Goal: Task Accomplishment & Management: Manage account settings

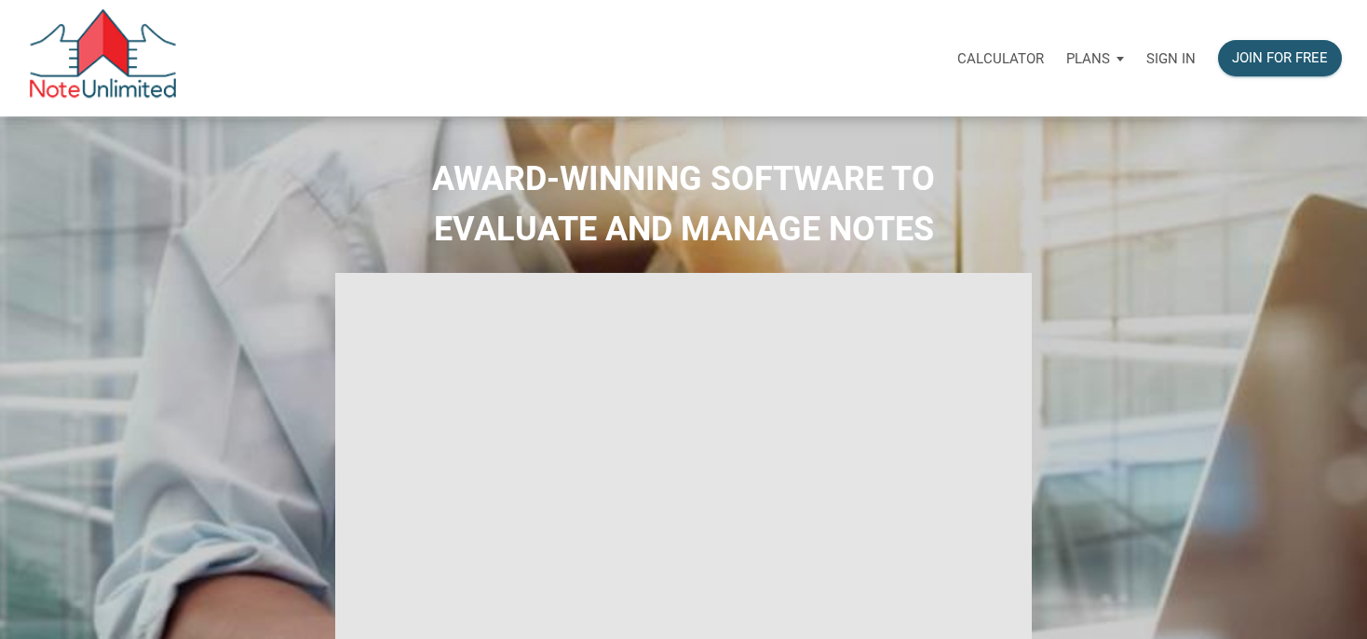
click at [1167, 63] on p "Sign in" at bounding box center [1171, 58] width 49 height 17
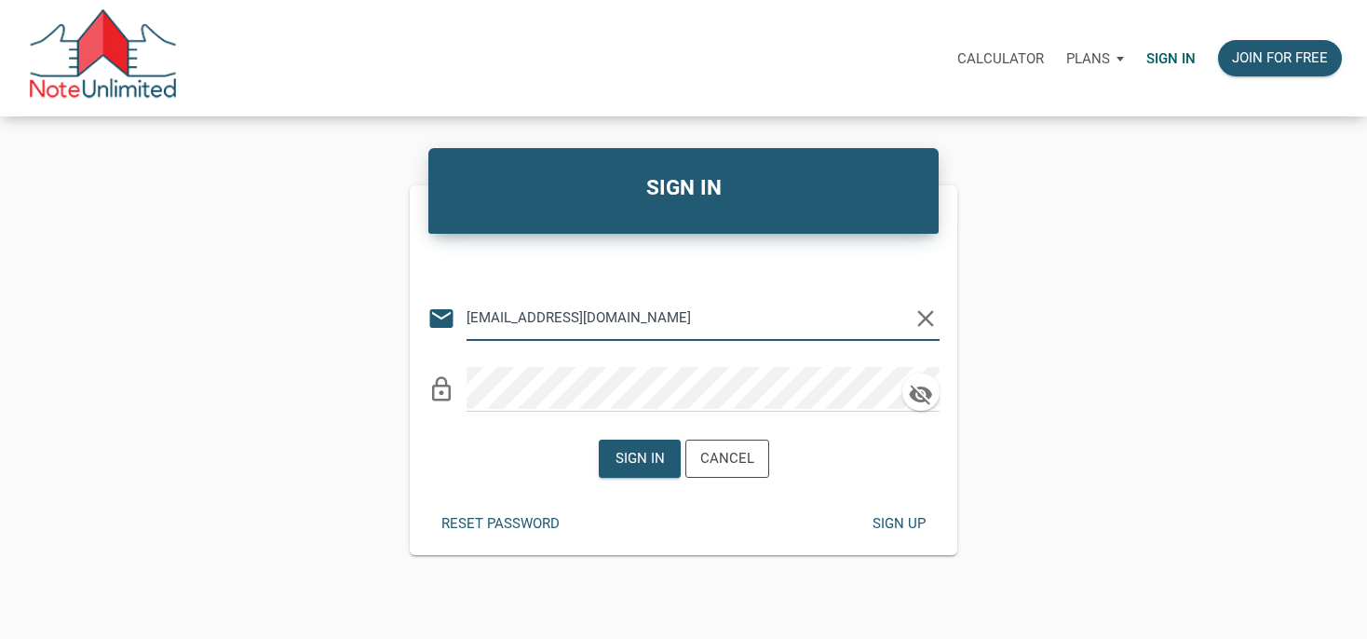
type input "manage@winwinsolutionstrust.com"
click at [640, 451] on div "Sign in" at bounding box center [639, 458] width 49 height 21
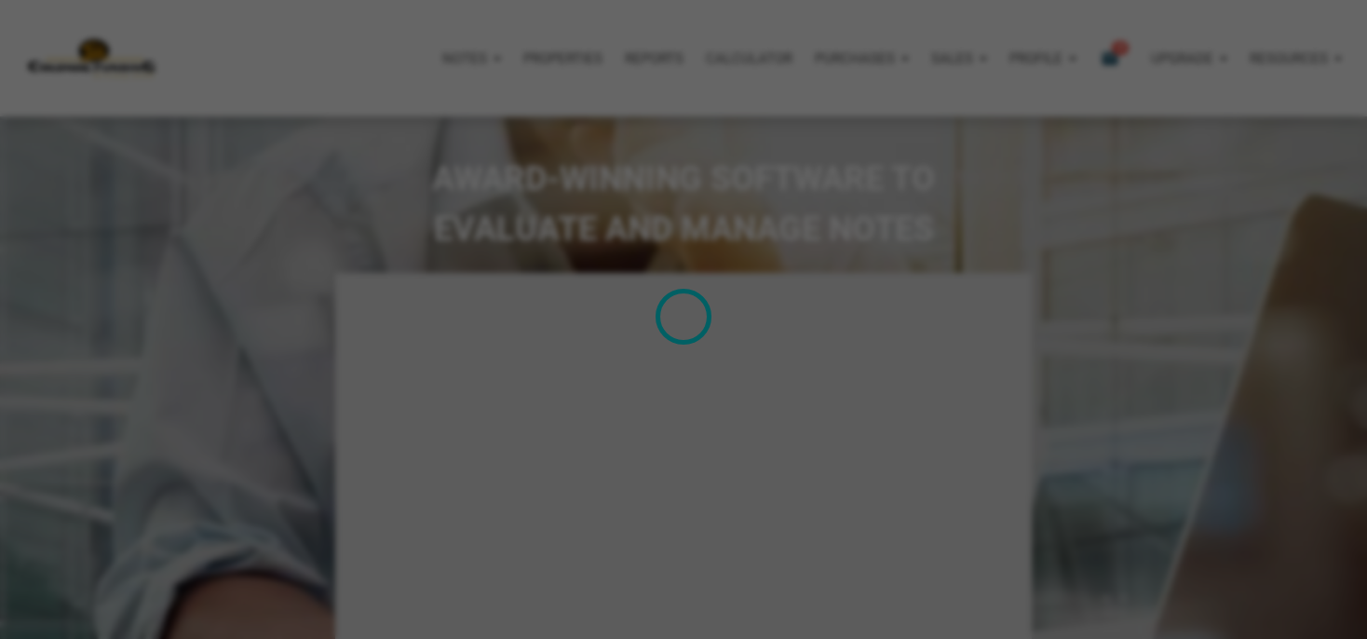
type input "Introduction to new features"
select select
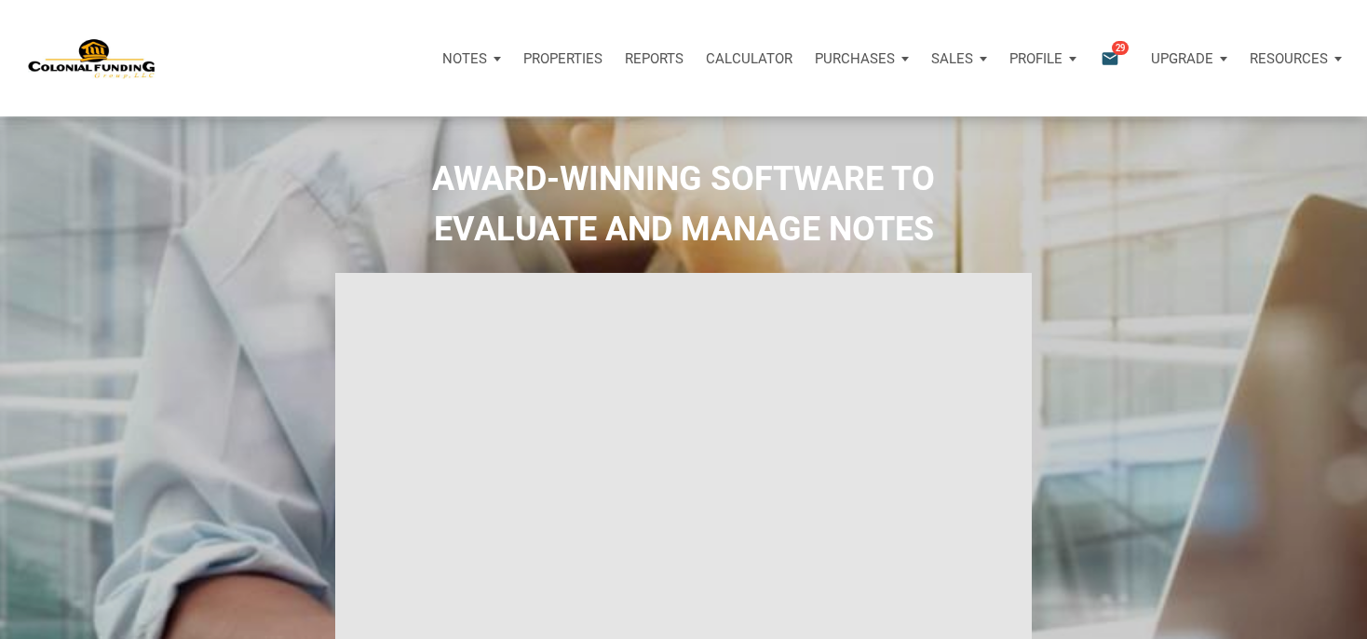
click at [1114, 58] on icon "email" at bounding box center [1110, 58] width 22 height 21
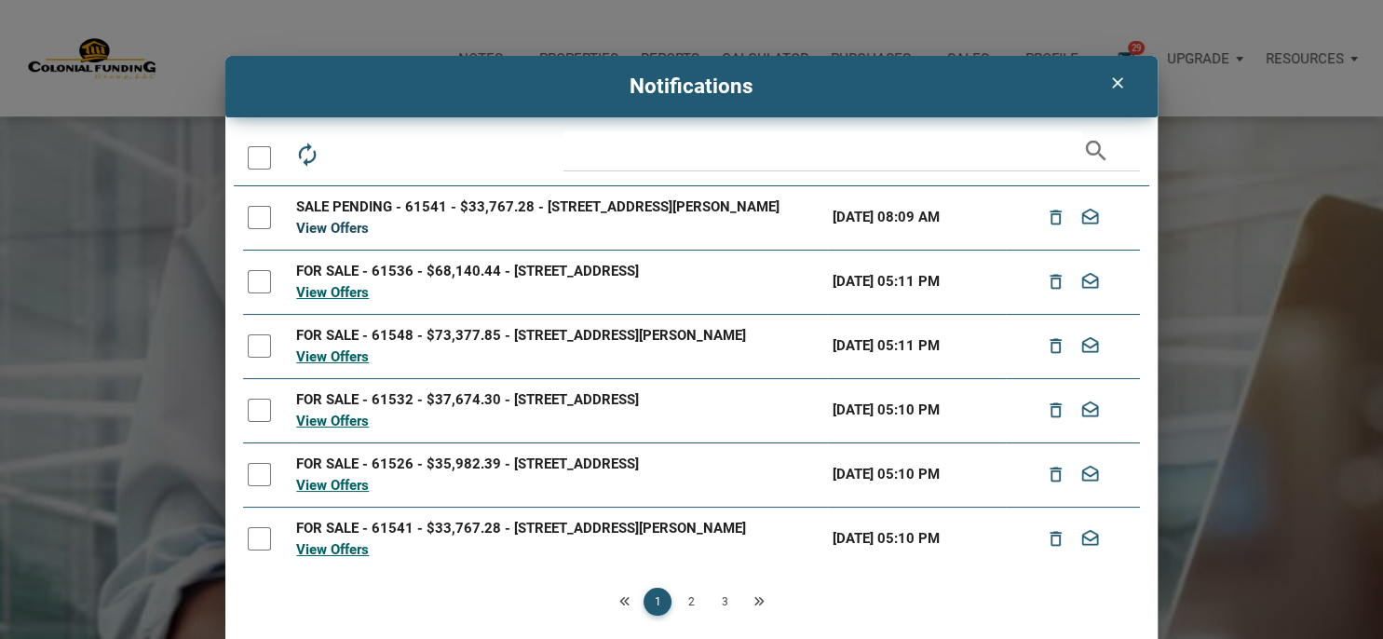
click at [346, 237] on link "View Offers" at bounding box center [332, 228] width 73 height 17
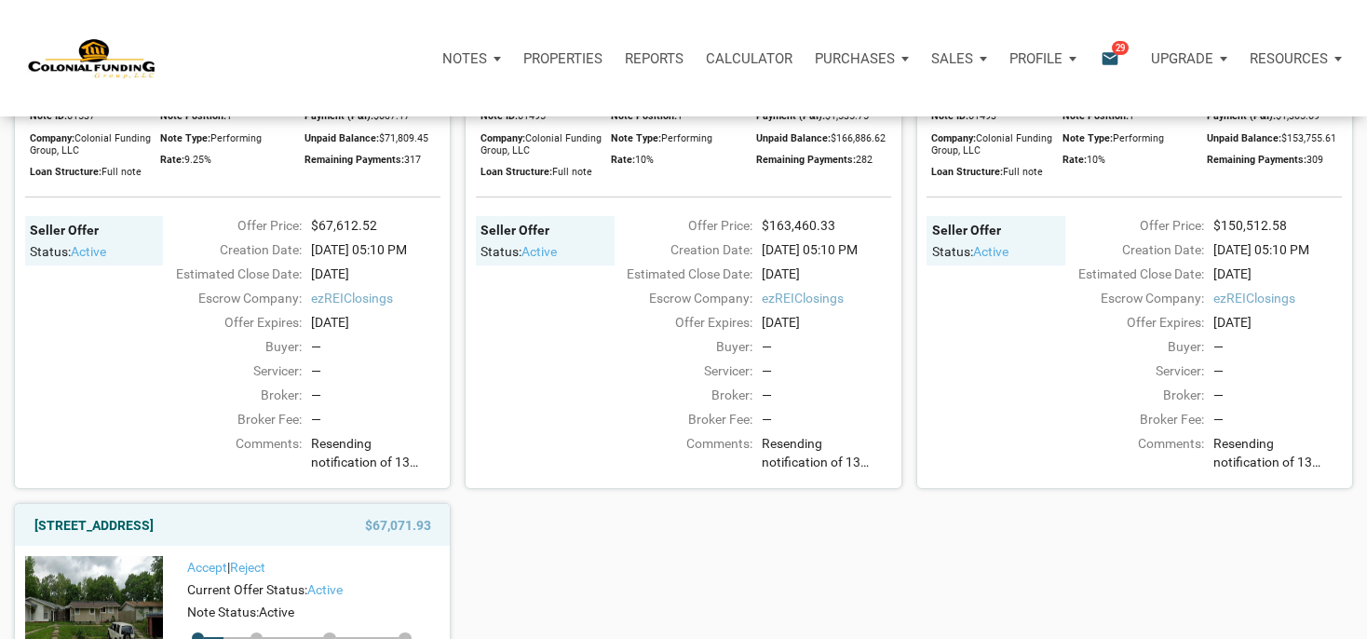
scroll to position [1377, 0]
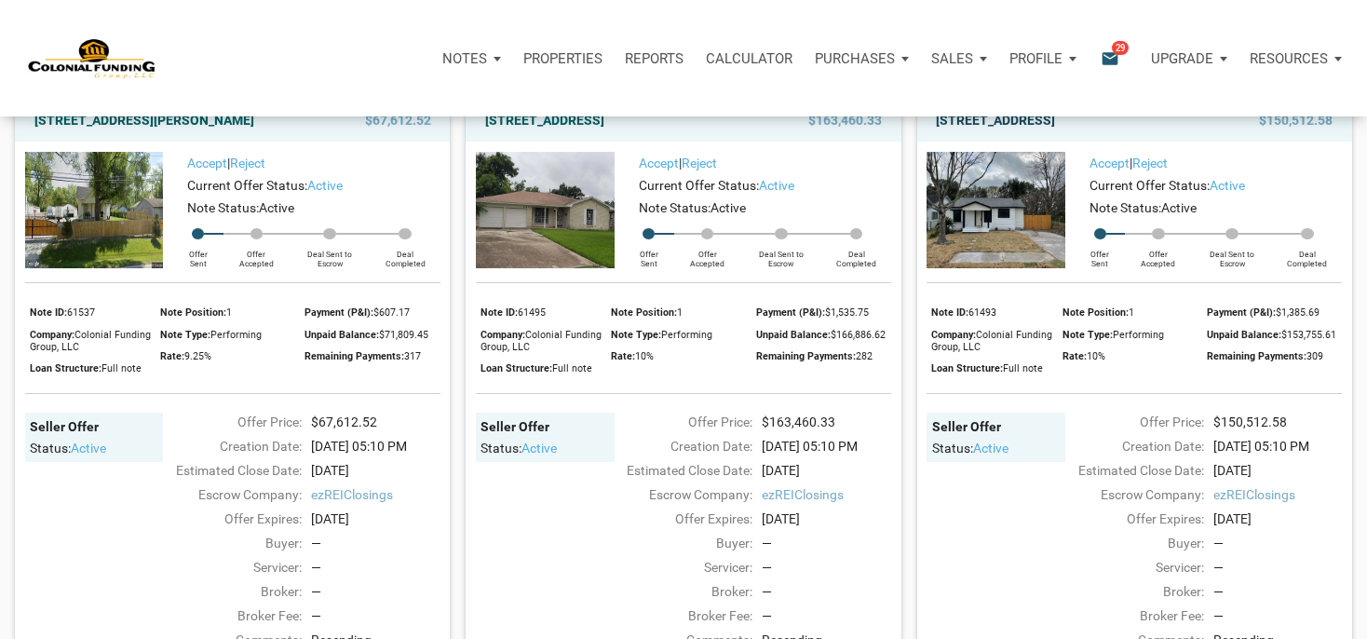
click at [1037, 131] on link "712 Ave M, S. Houston, TX, 77587" at bounding box center [995, 120] width 119 height 22
click at [480, 60] on p "Notes" at bounding box center [464, 58] width 45 height 17
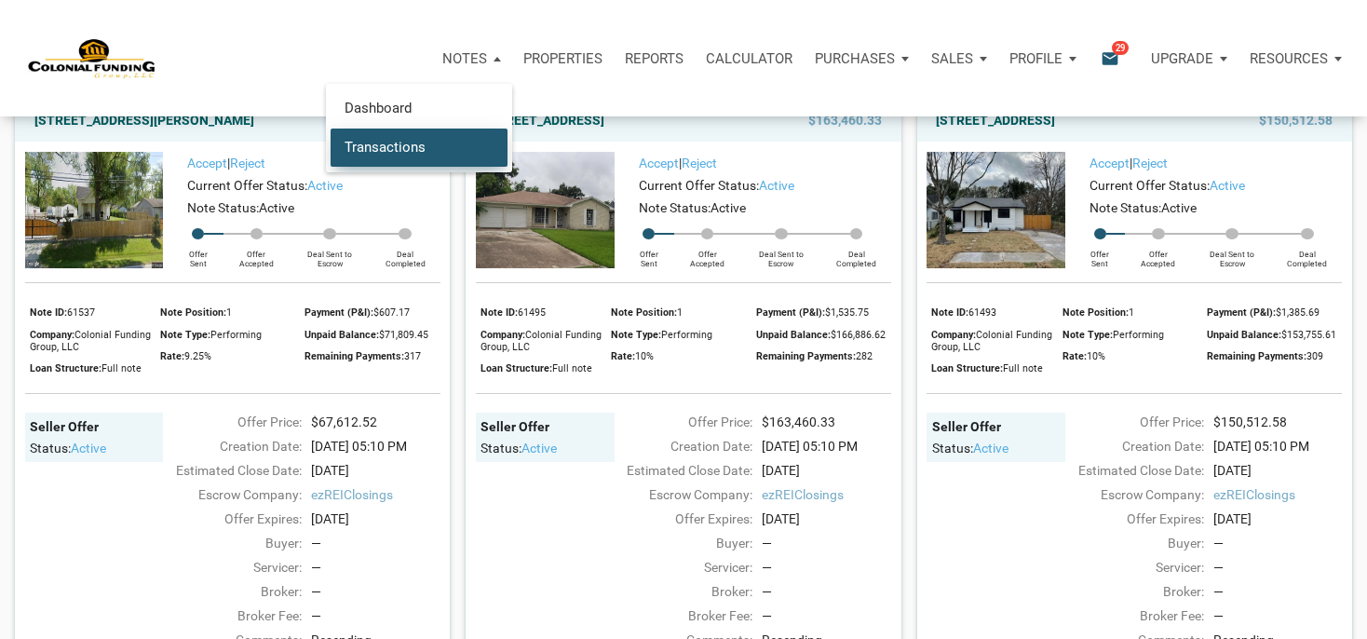
click at [415, 143] on link "Transactions" at bounding box center [419, 147] width 177 height 38
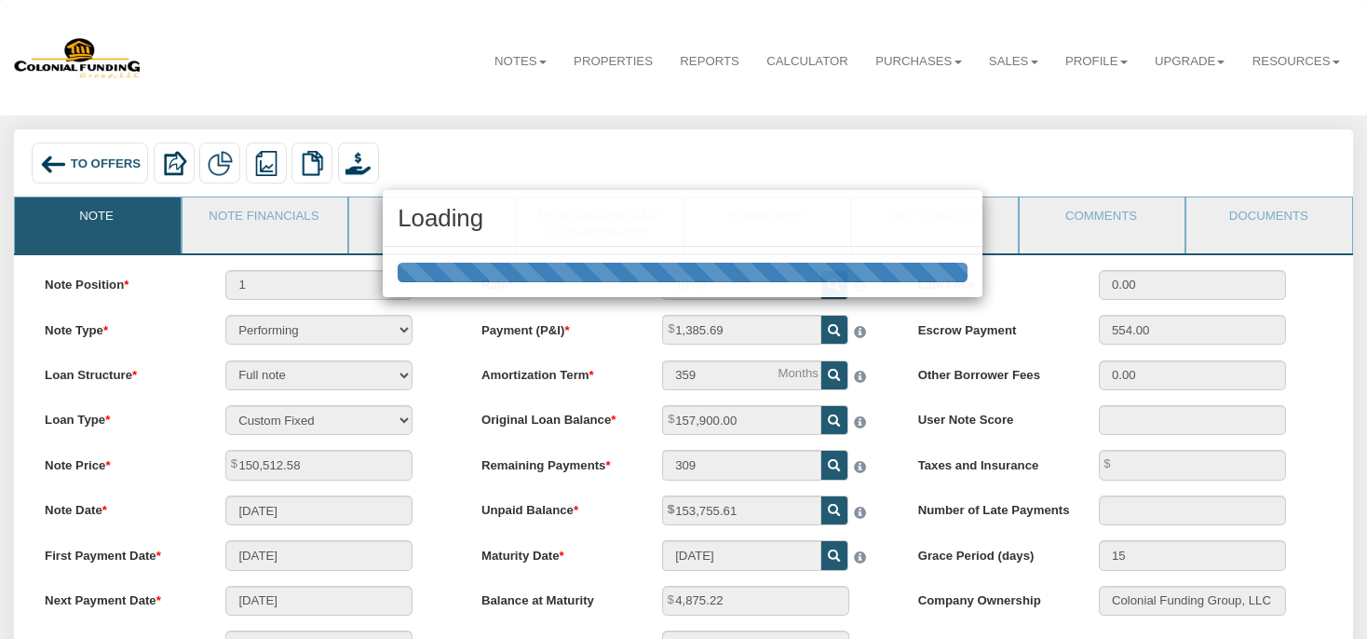
click at [410, 233] on div "Loading" at bounding box center [683, 219] width 600 height 58
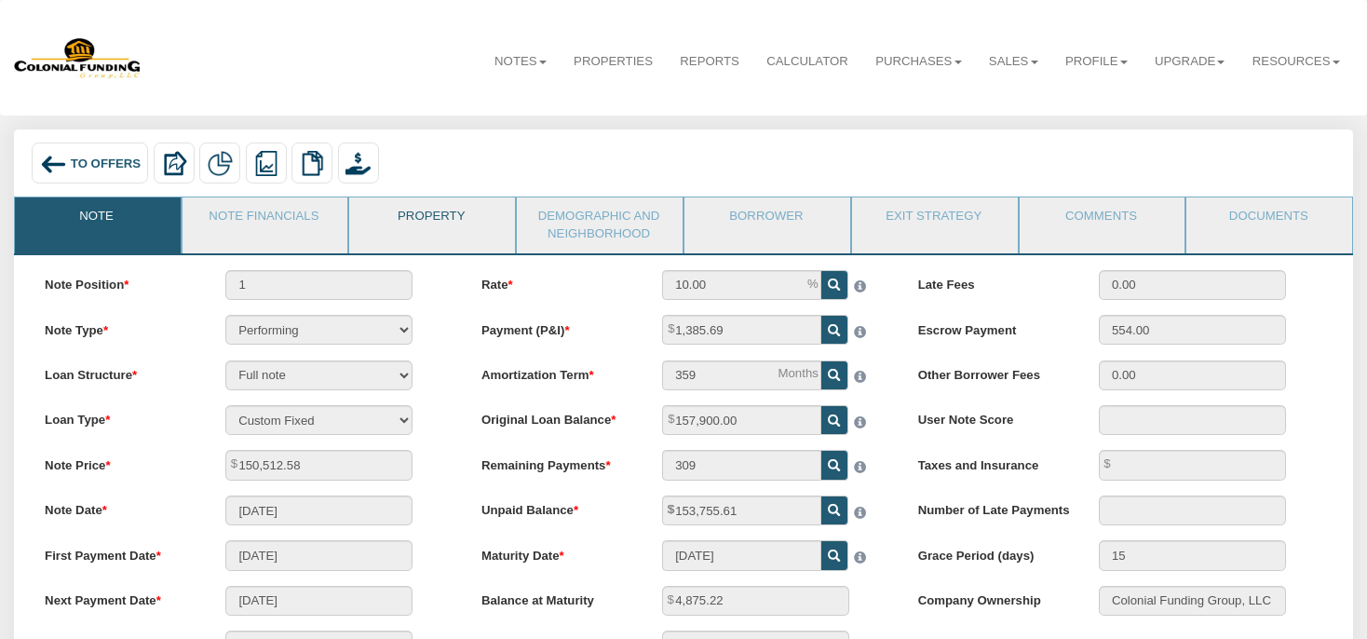
click at [386, 233] on link "Property" at bounding box center [431, 220] width 164 height 47
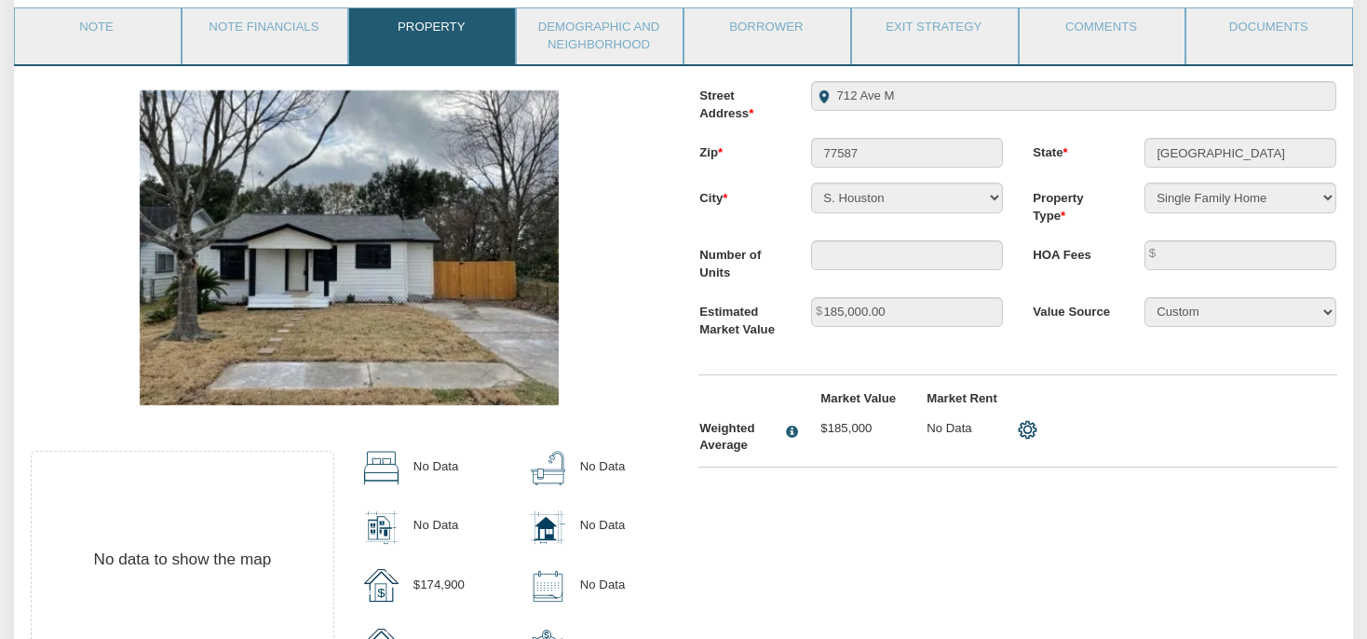
scroll to position [75, 0]
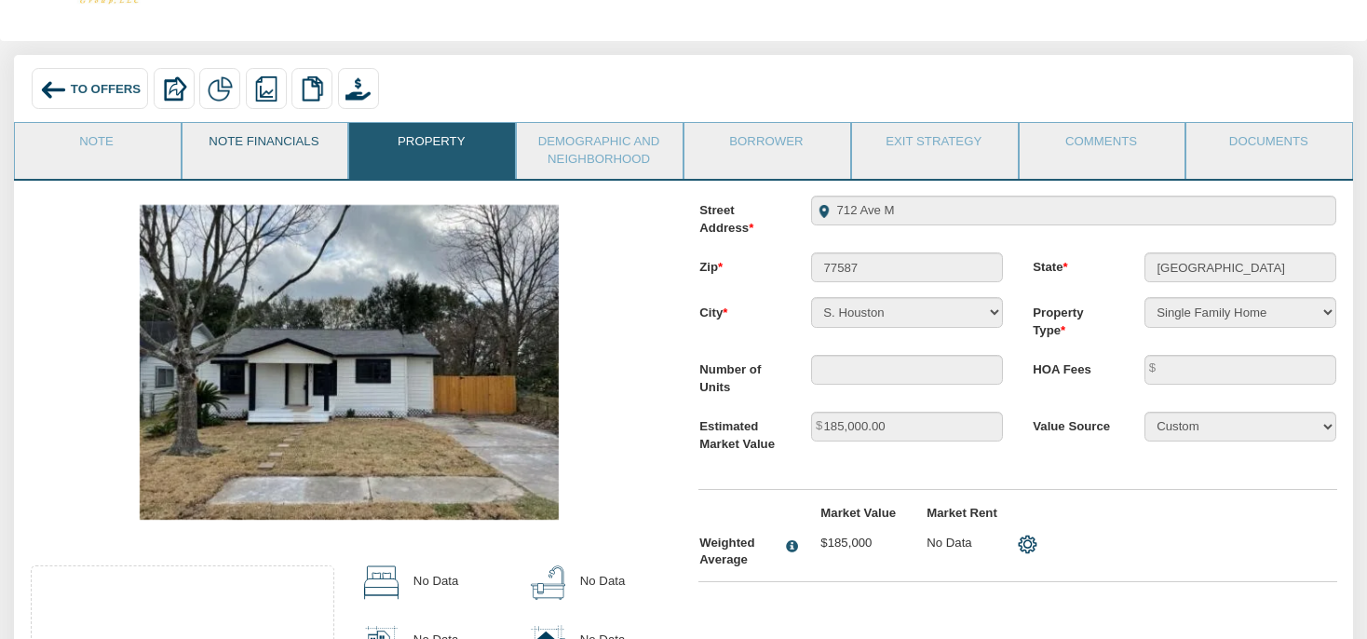
click at [283, 143] on link "Note Financials" at bounding box center [265, 146] width 164 height 47
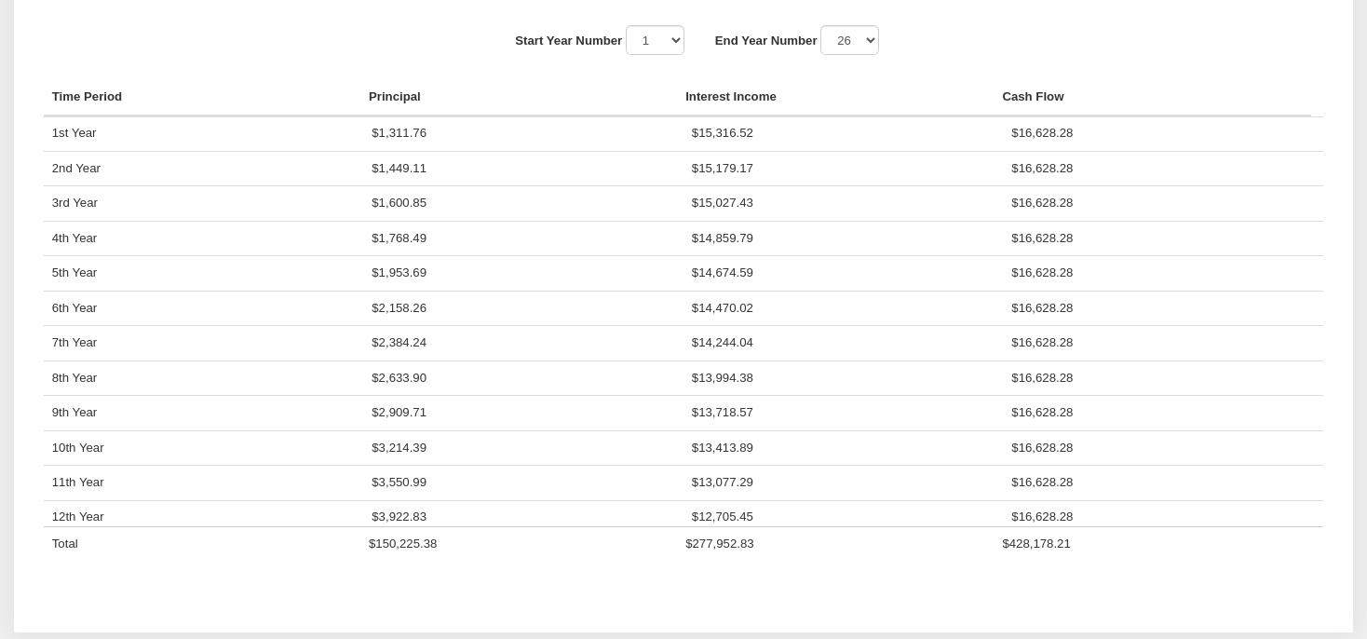
scroll to position [1550, 0]
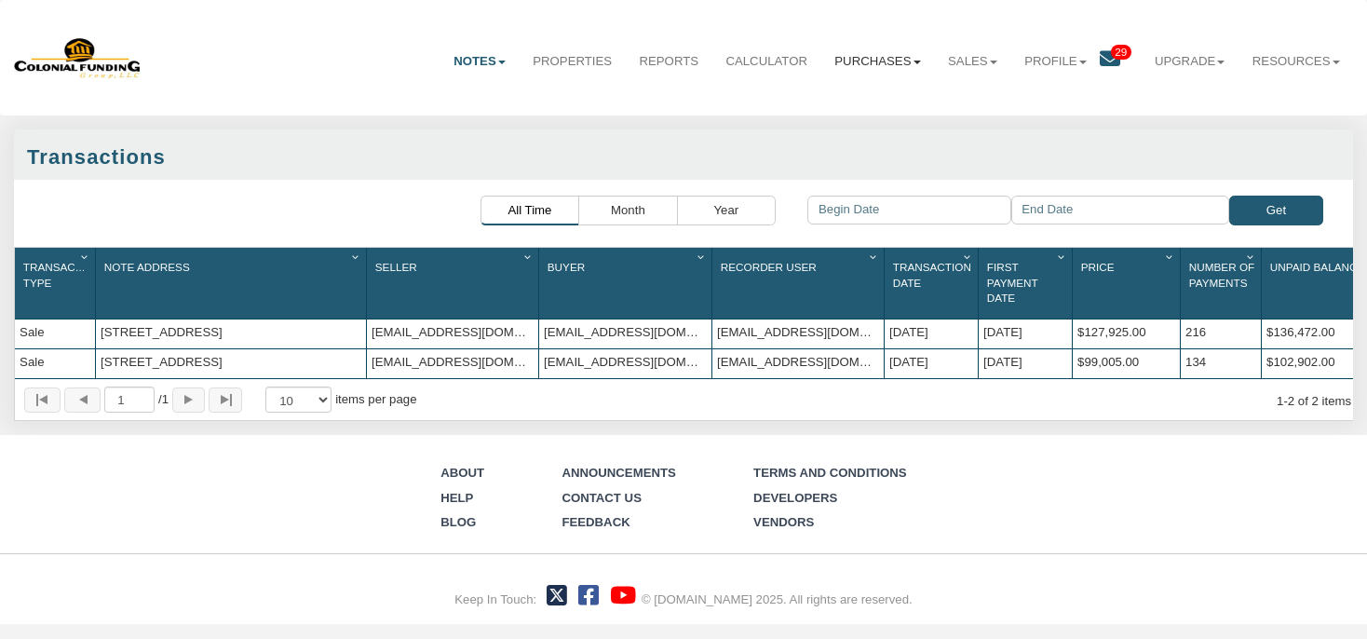
click at [859, 58] on link "Purchases" at bounding box center [879, 62] width 114 height 46
click at [789, 128] on link "Orders" at bounding box center [855, 126] width 158 height 23
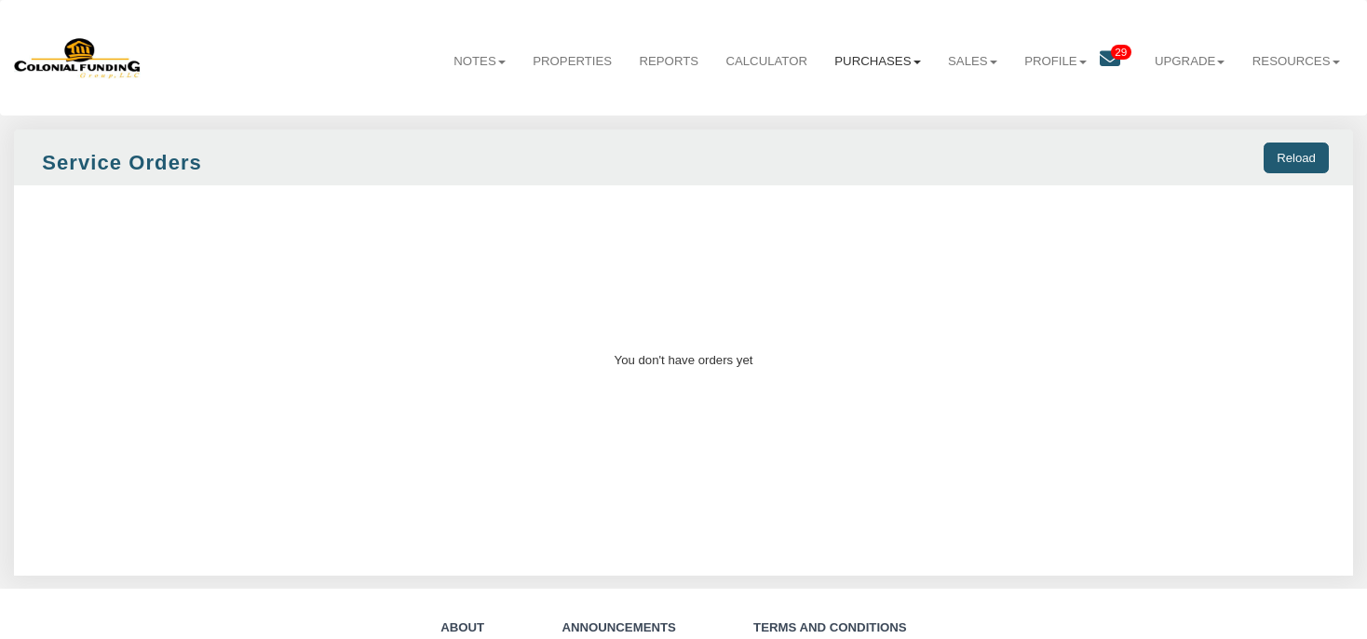
click at [875, 58] on link "Purchases" at bounding box center [879, 62] width 114 height 46
click at [810, 102] on link "Offers" at bounding box center [855, 101] width 158 height 23
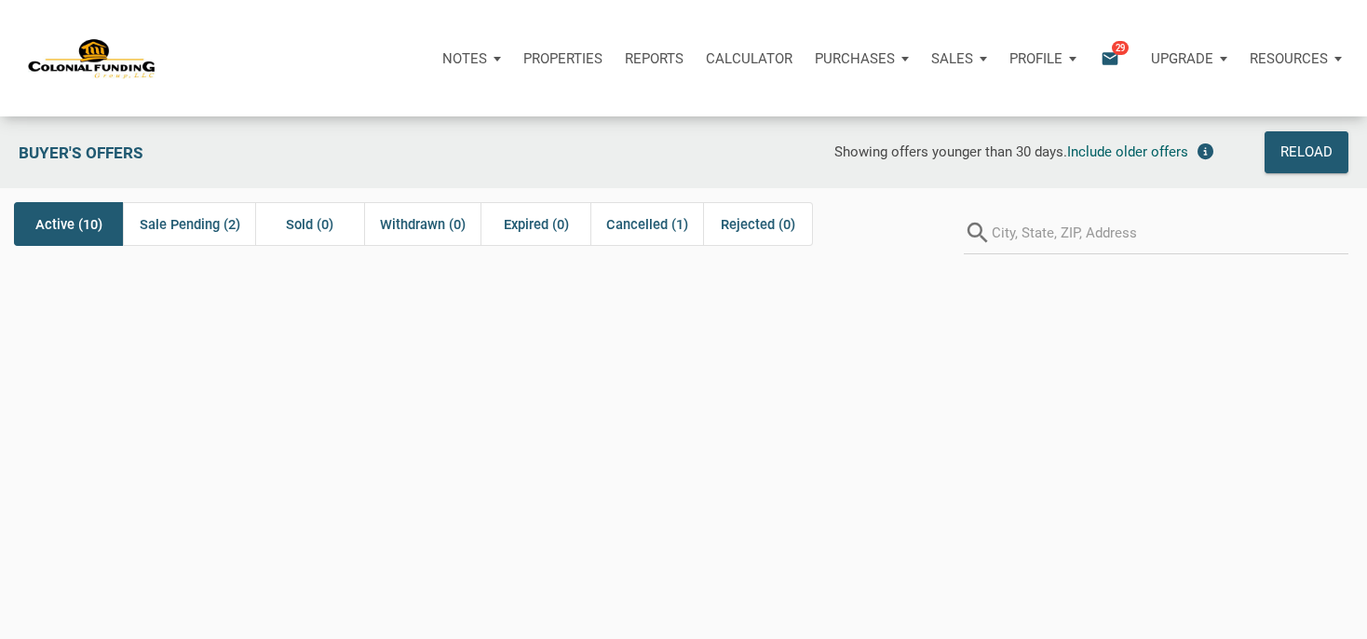
click at [995, 61] on div "Sales" at bounding box center [959, 59] width 78 height 56
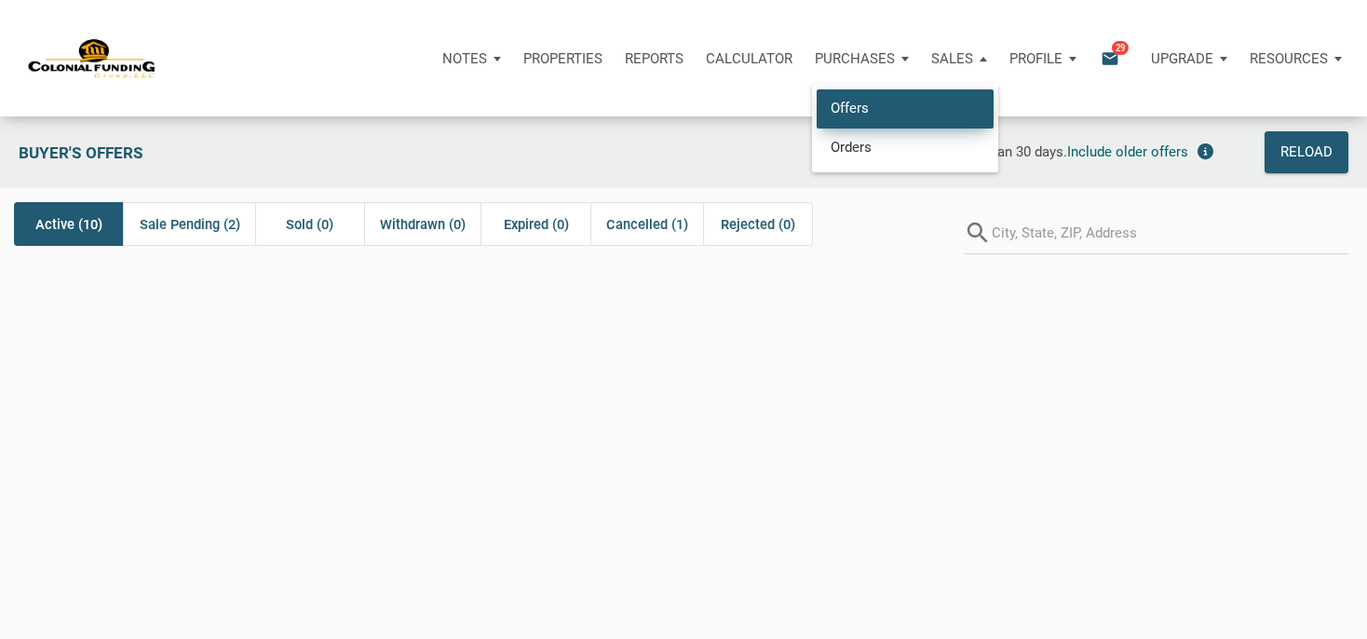
click at [851, 108] on link "Offers" at bounding box center [905, 108] width 177 height 38
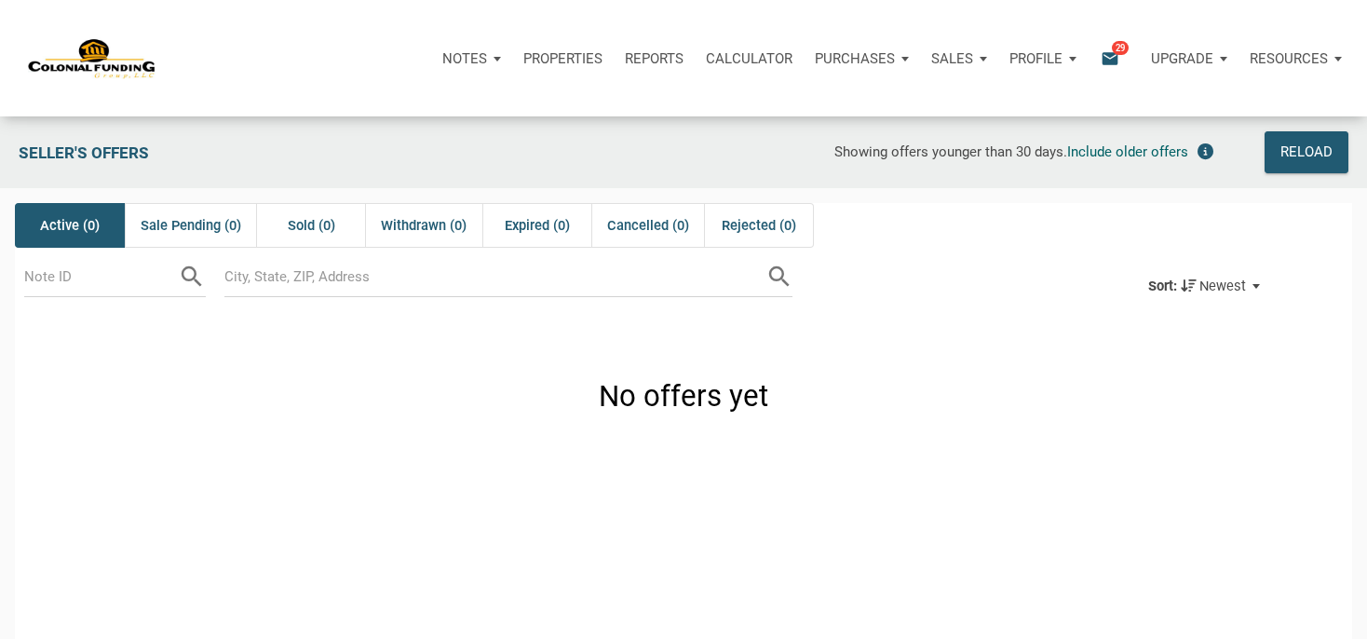
click at [948, 59] on p "Sales" at bounding box center [952, 58] width 42 height 17
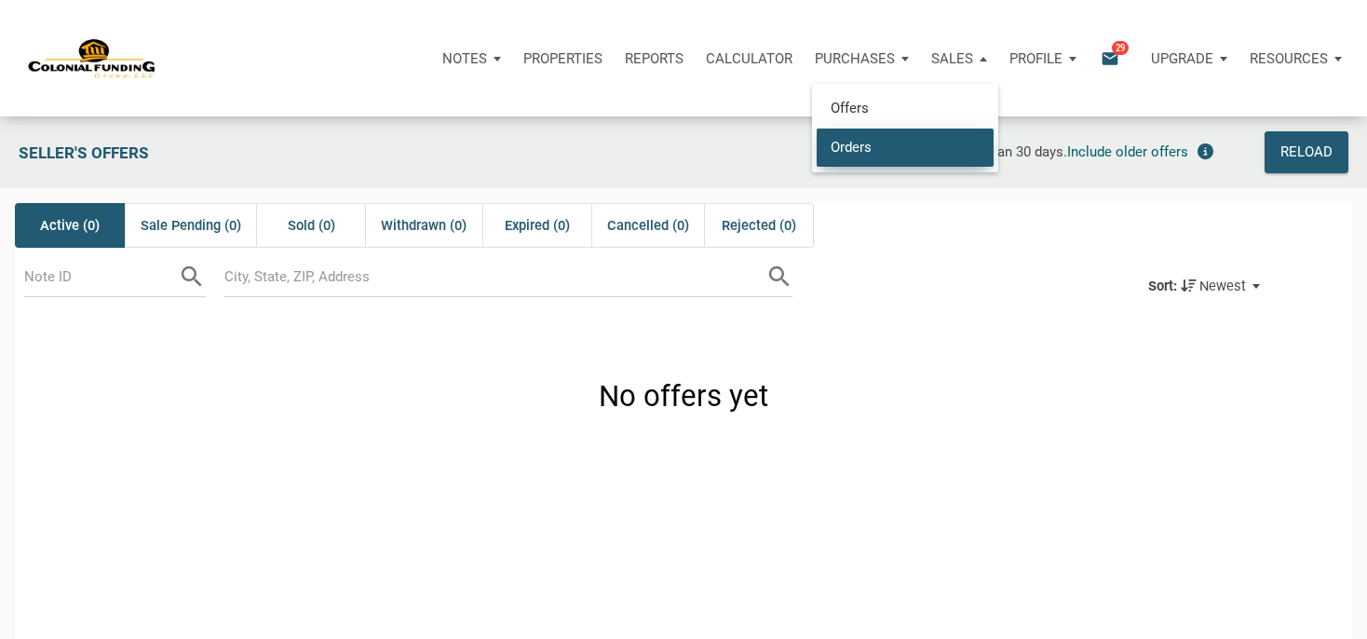
click at [852, 150] on link "Orders" at bounding box center [905, 147] width 177 height 38
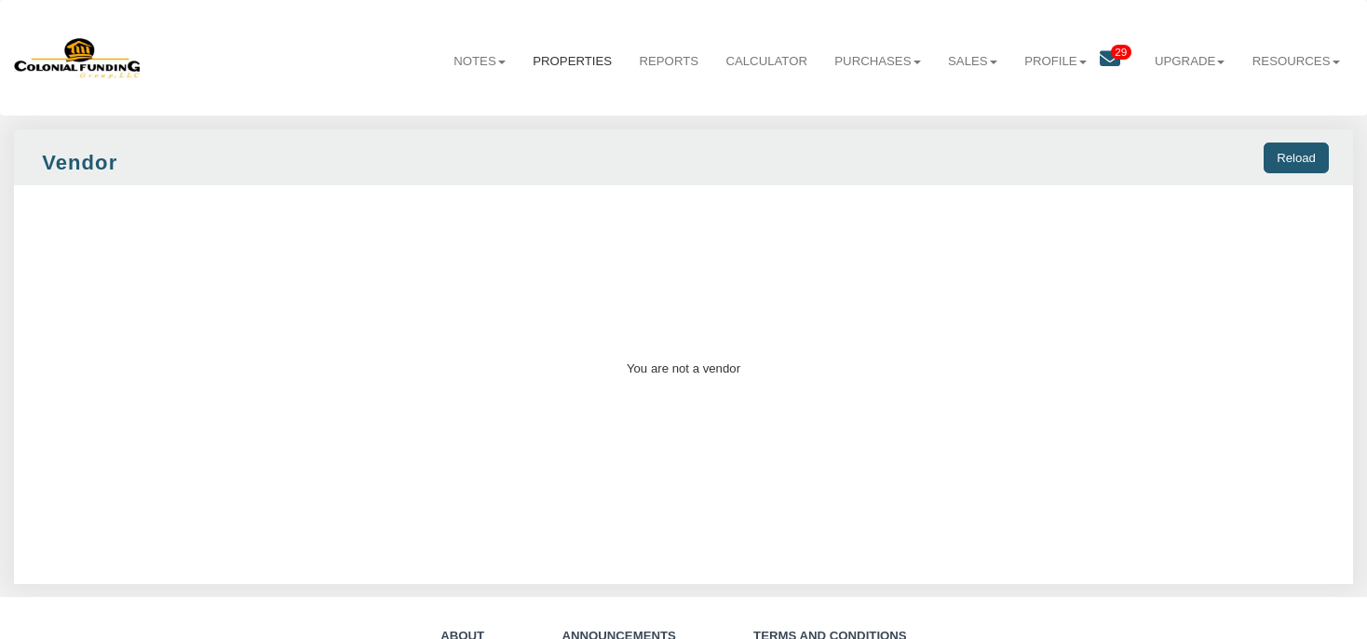
click at [567, 53] on link "Properties" at bounding box center [573, 62] width 106 height 46
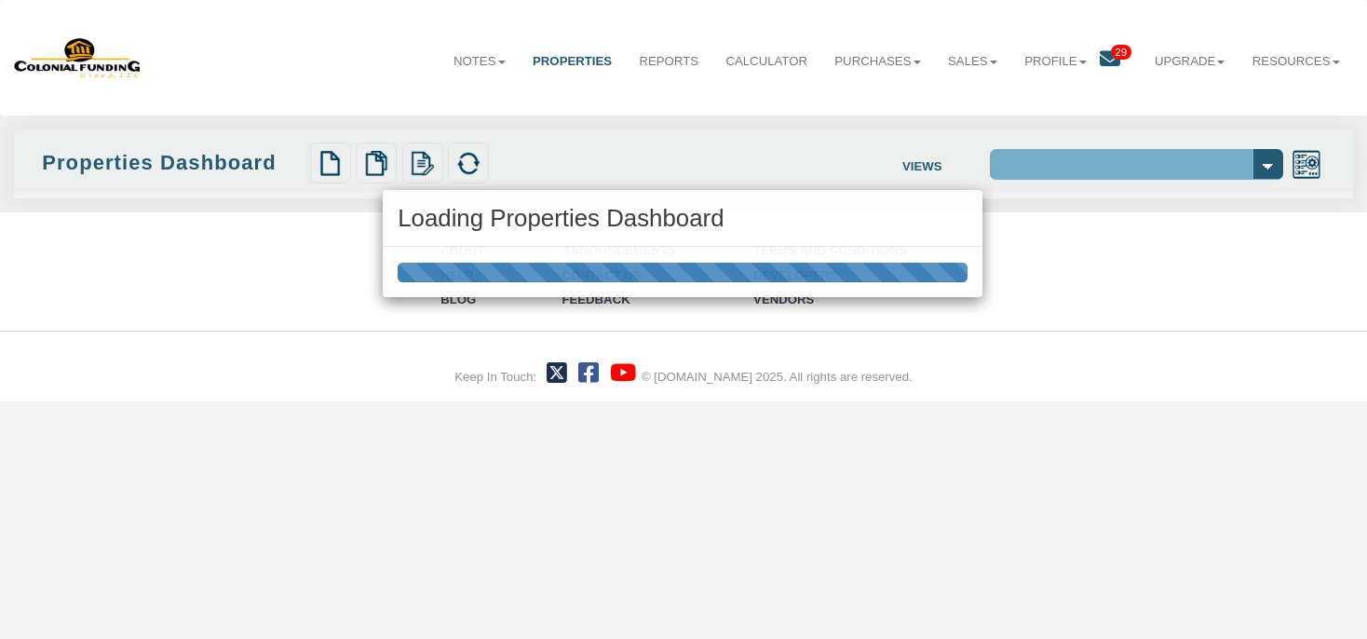
select select "138"
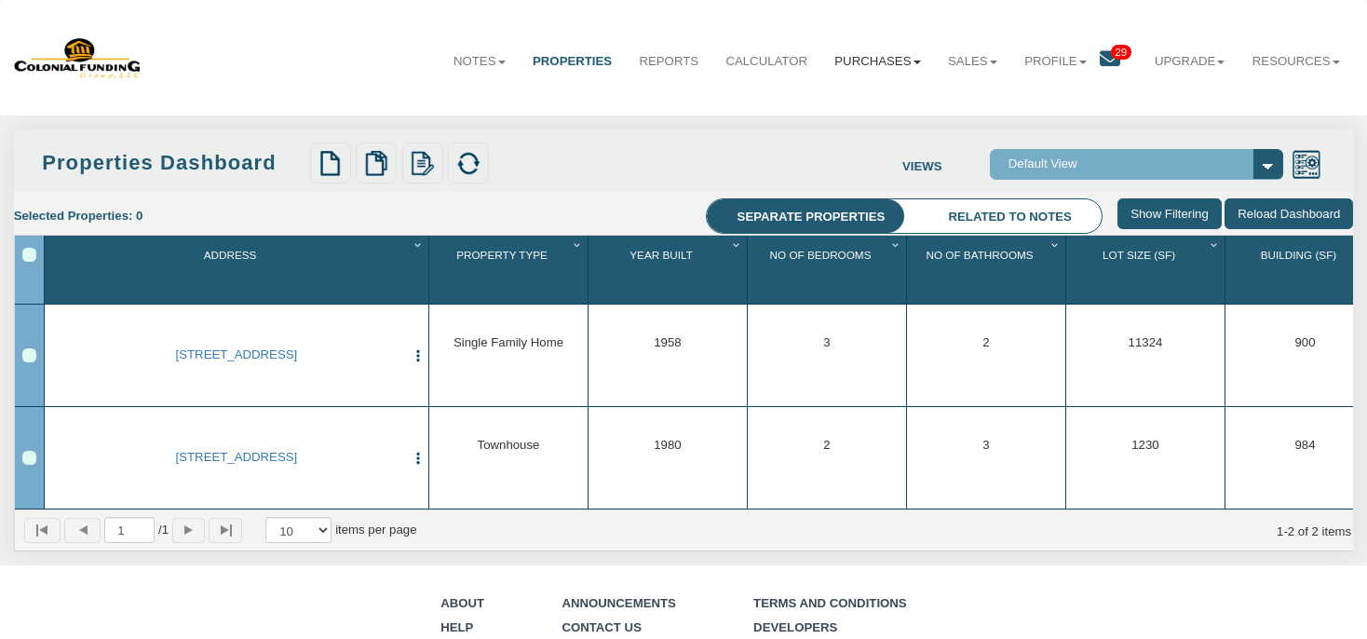
click at [863, 61] on link "Purchases" at bounding box center [879, 62] width 114 height 46
click at [822, 106] on link "Offers" at bounding box center [855, 101] width 158 height 23
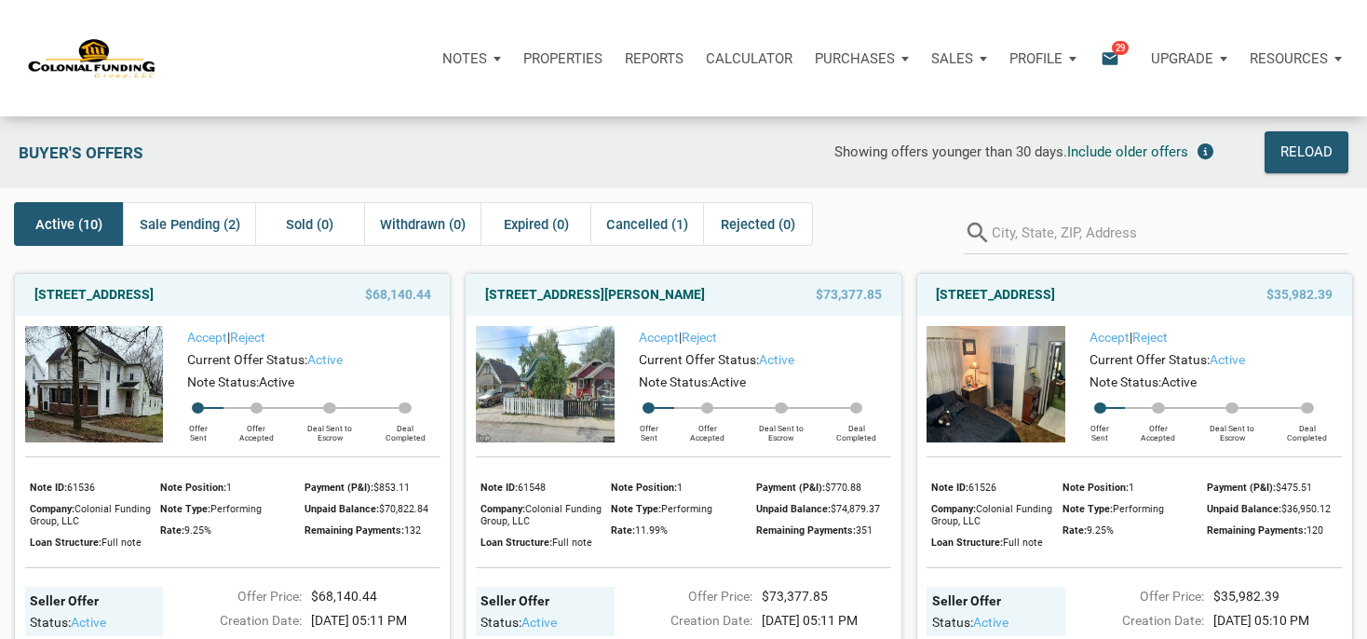
click at [560, 61] on p "Properties" at bounding box center [562, 58] width 79 height 17
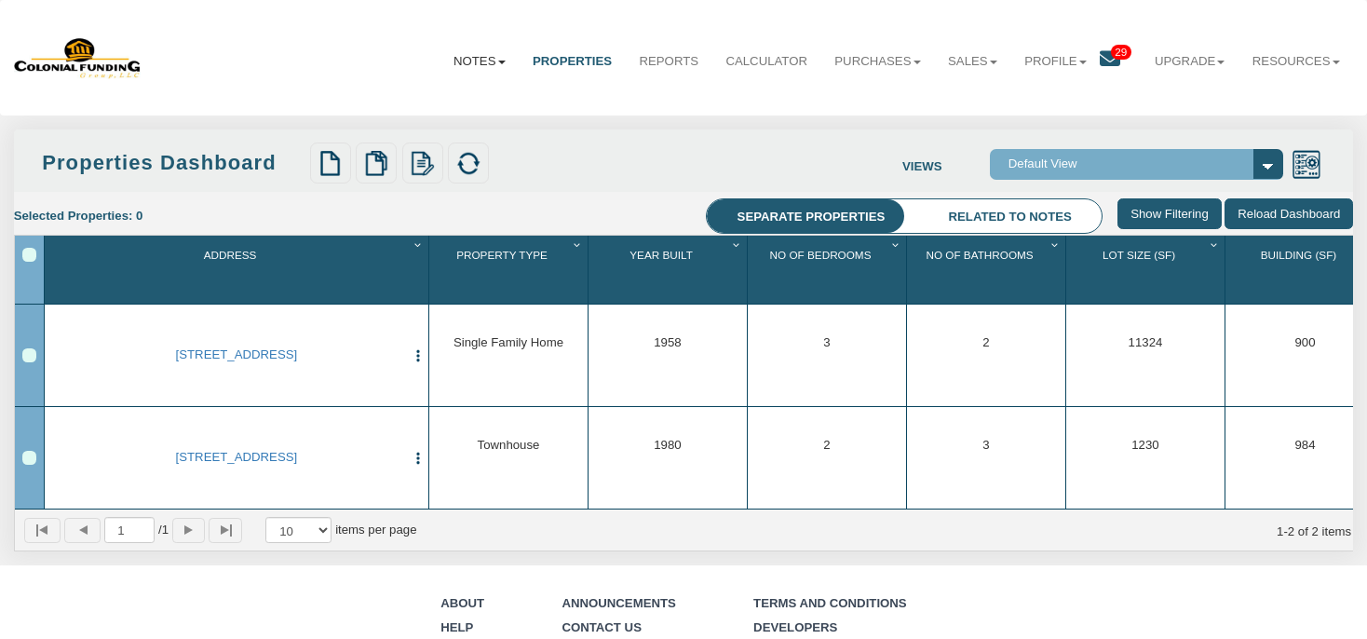
click at [453, 60] on link "Notes" at bounding box center [479, 62] width 79 height 46
click at [427, 129] on link "Transactions" at bounding box center [439, 126] width 158 height 23
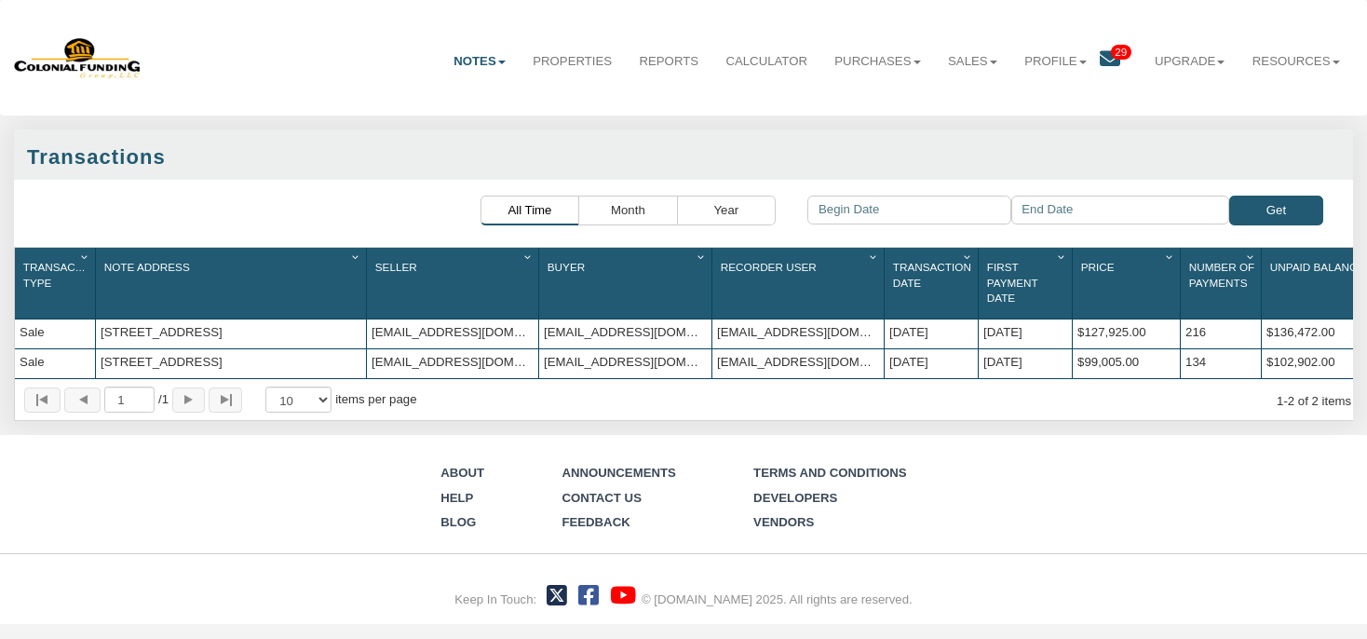
click at [213, 334] on div "[STREET_ADDRESS]" at bounding box center [231, 333] width 270 height 29
click at [71, 345] on div "Sale" at bounding box center [55, 333] width 80 height 29
click at [138, 340] on div "[STREET_ADDRESS]" at bounding box center [231, 333] width 270 height 29
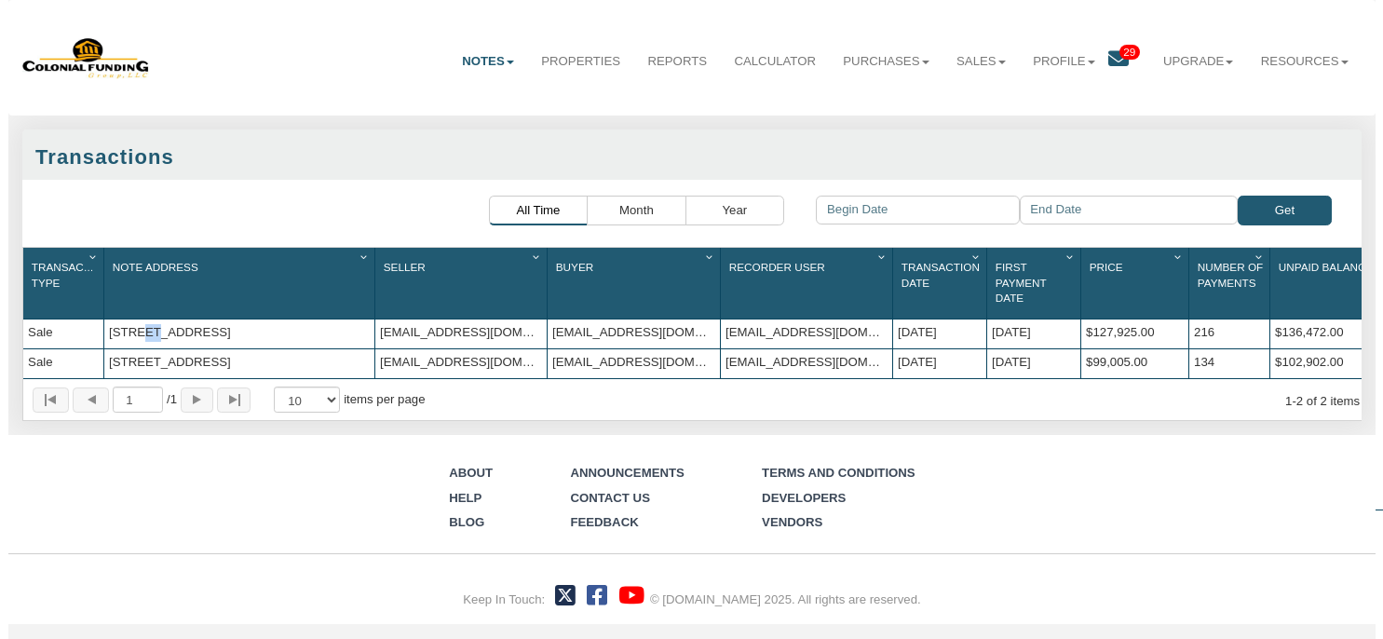
scroll to position [0, 15]
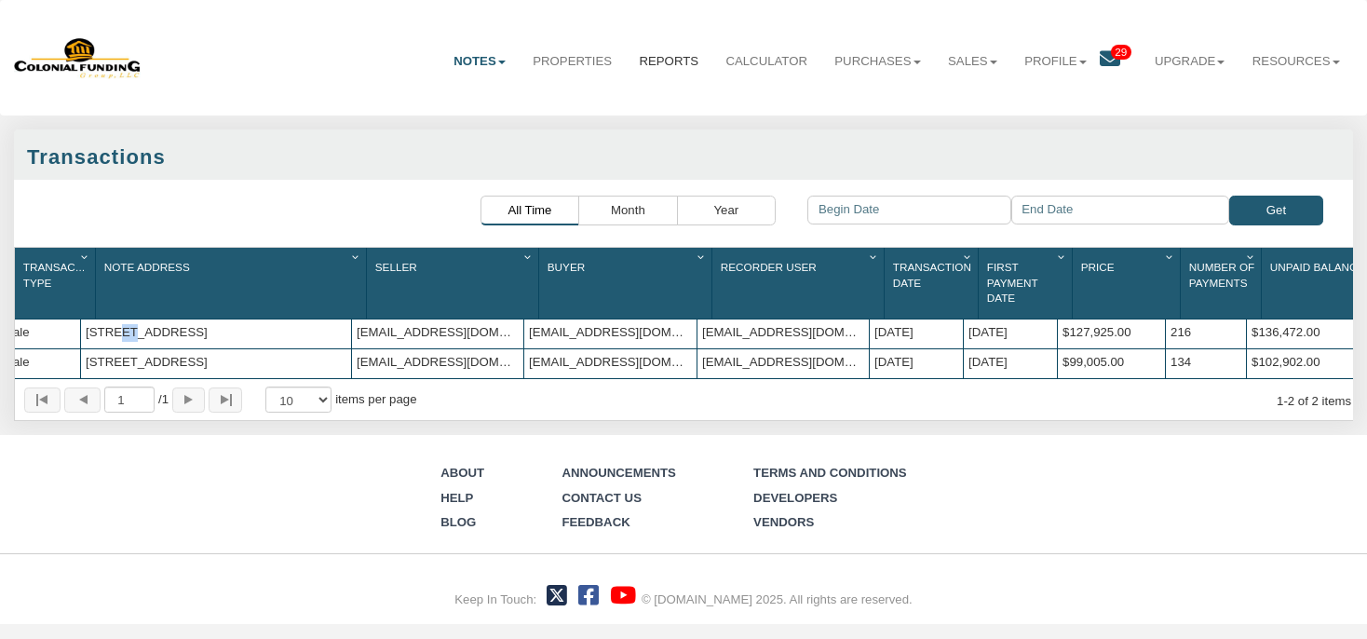
click at [659, 61] on link "Reports" at bounding box center [669, 62] width 87 height 46
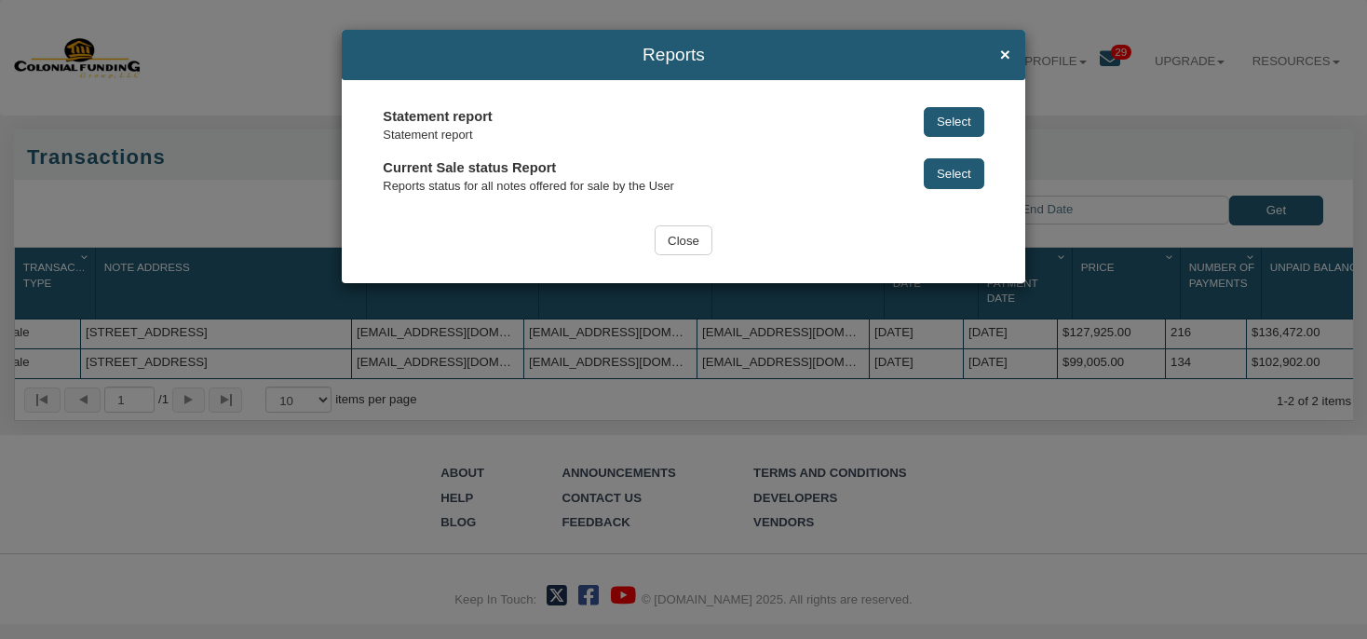
scroll to position [0, 0]
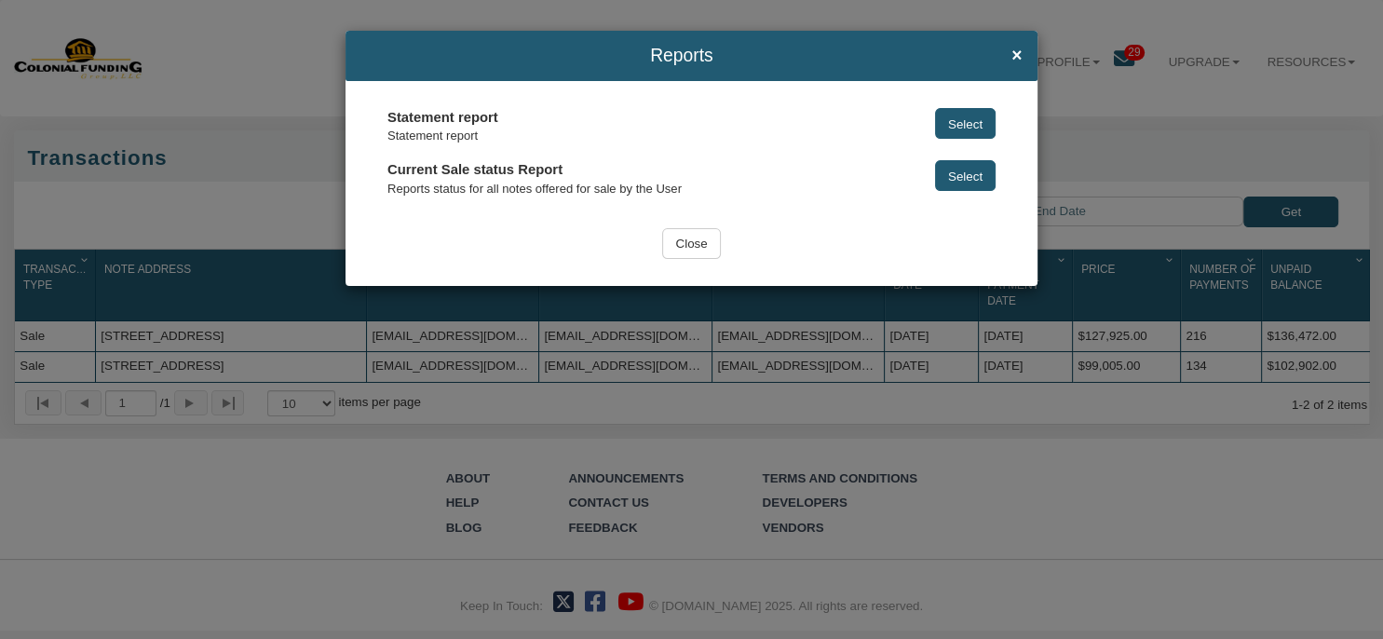
click at [1023, 48] on div "Reports ×" at bounding box center [692, 56] width 692 height 50
click at [1015, 50] on span "×" at bounding box center [1017, 56] width 10 height 20
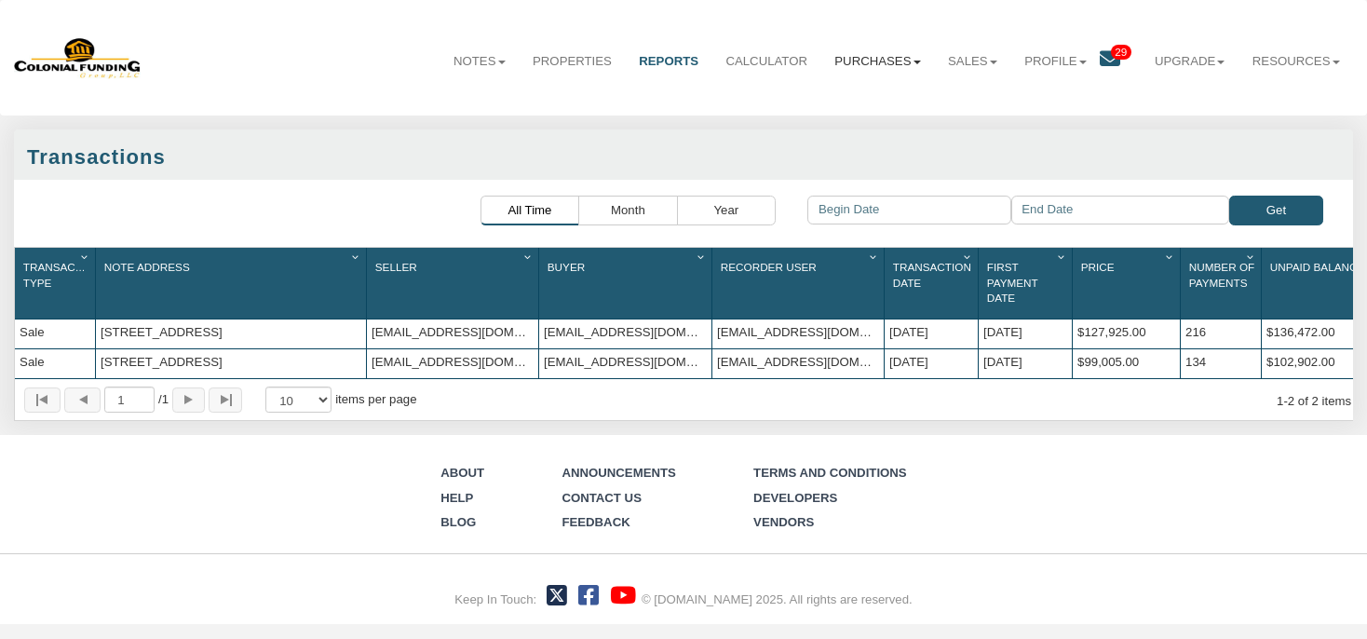
click at [836, 65] on link "Purchases" at bounding box center [879, 62] width 114 height 46
click at [804, 128] on link "Orders" at bounding box center [855, 126] width 158 height 23
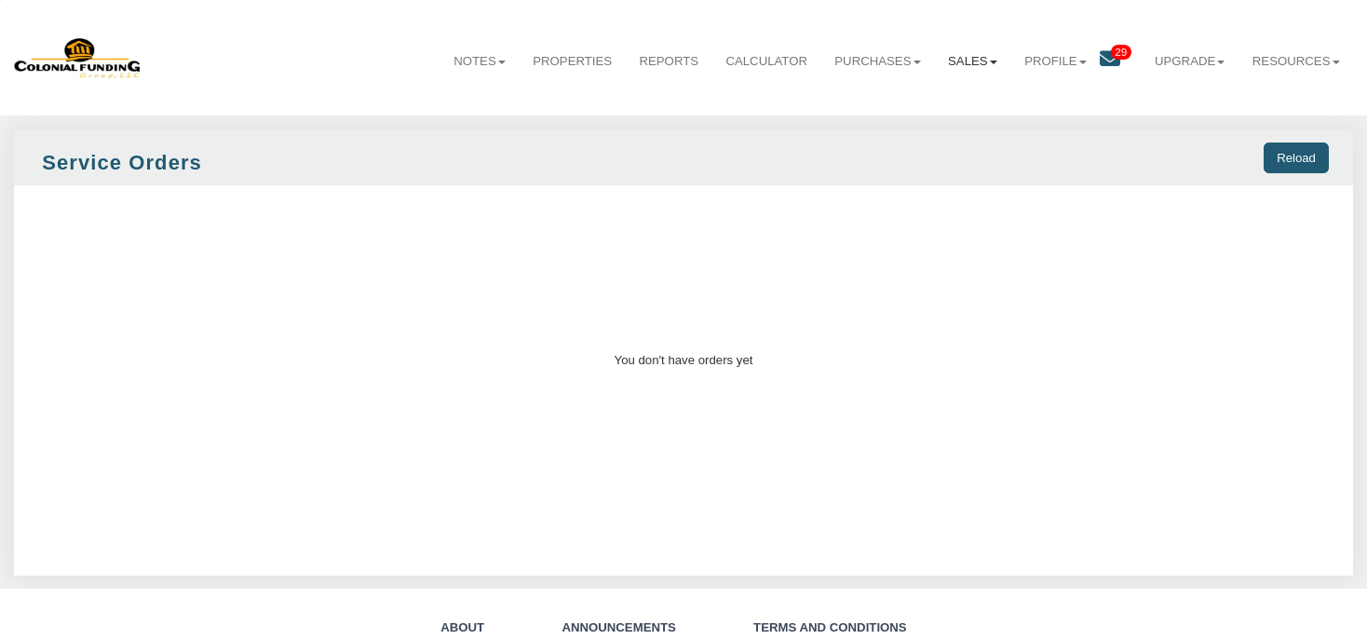
click at [947, 65] on link "Sales" at bounding box center [972, 62] width 76 height 46
click at [870, 129] on link "Orders" at bounding box center [931, 126] width 158 height 23
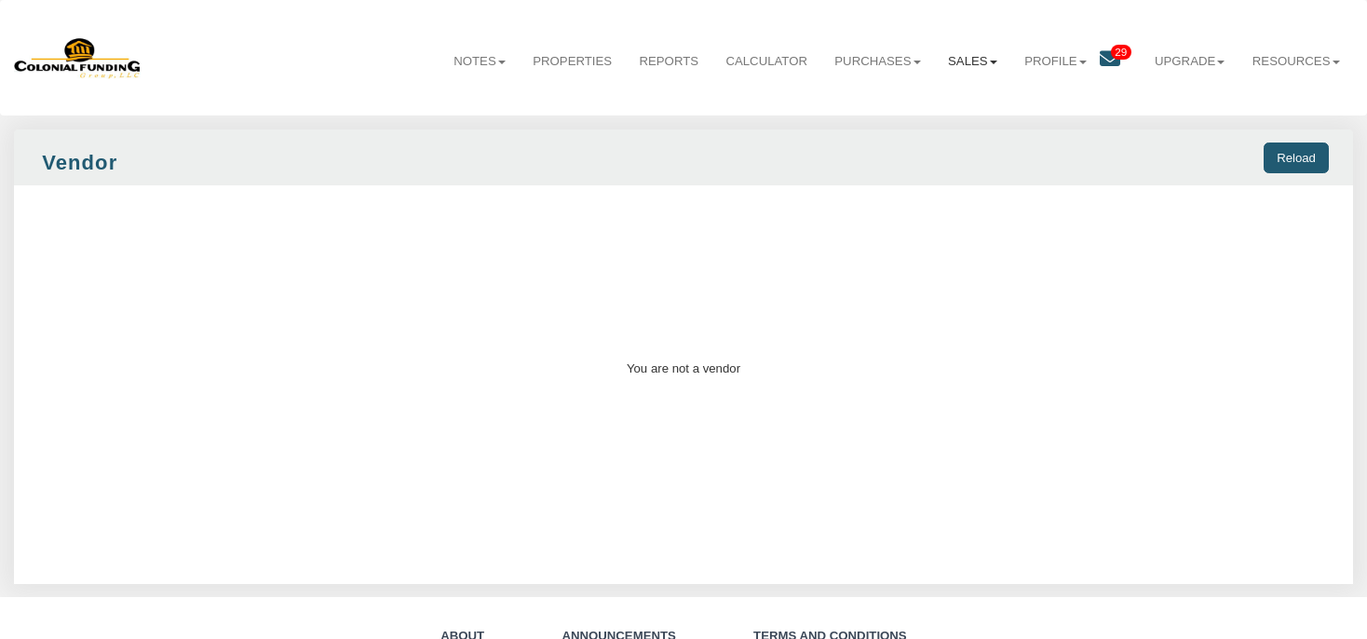
click at [942, 65] on link "Sales" at bounding box center [972, 62] width 76 height 46
click at [903, 93] on link "Offers" at bounding box center [931, 101] width 158 height 23
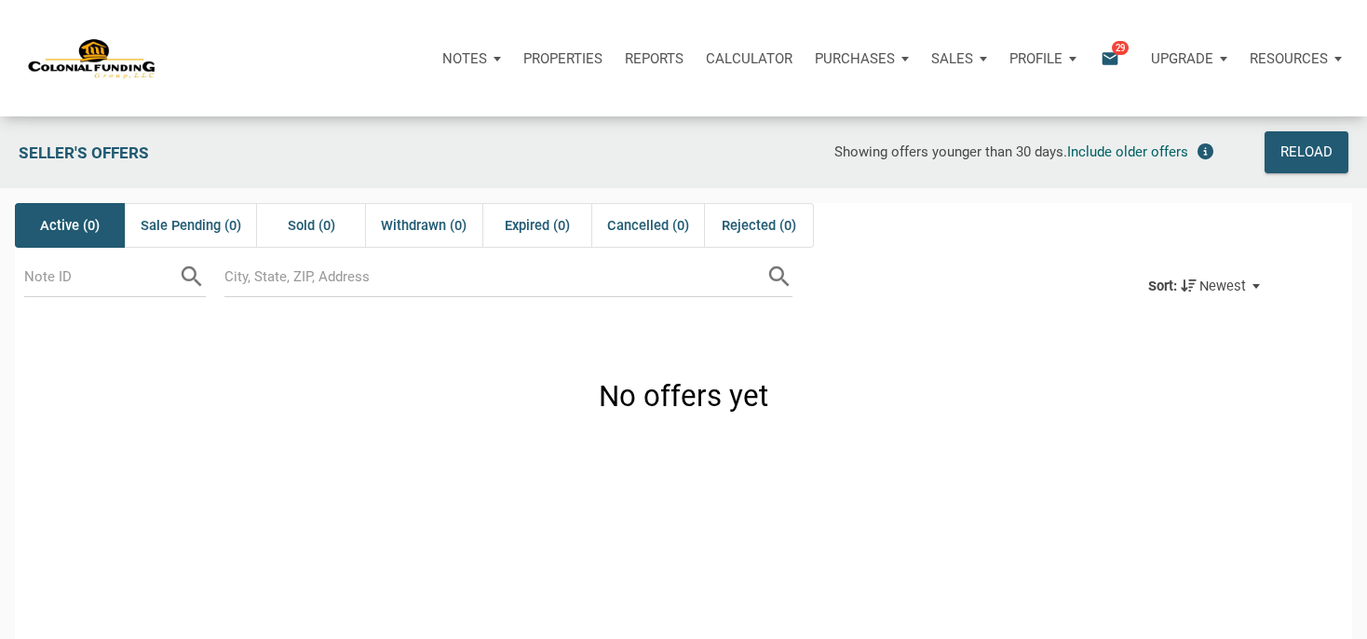
click at [460, 61] on p "Notes" at bounding box center [464, 58] width 45 height 17
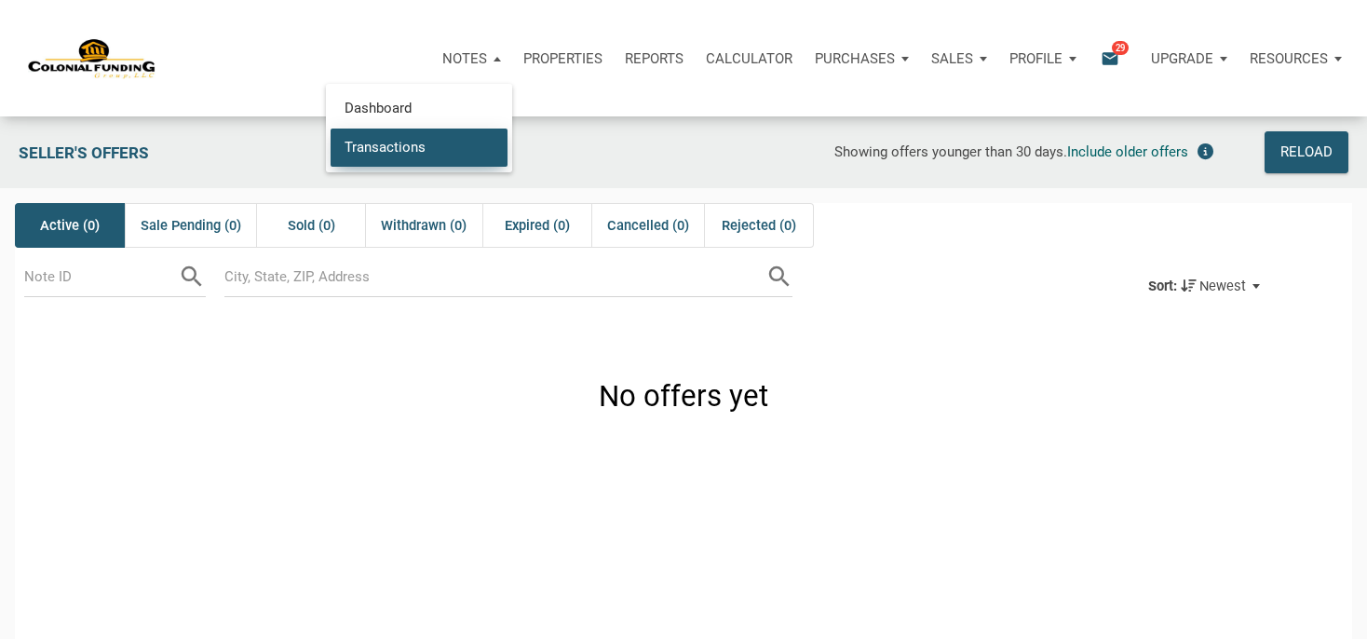
click at [404, 150] on link "Transactions" at bounding box center [419, 147] width 177 height 38
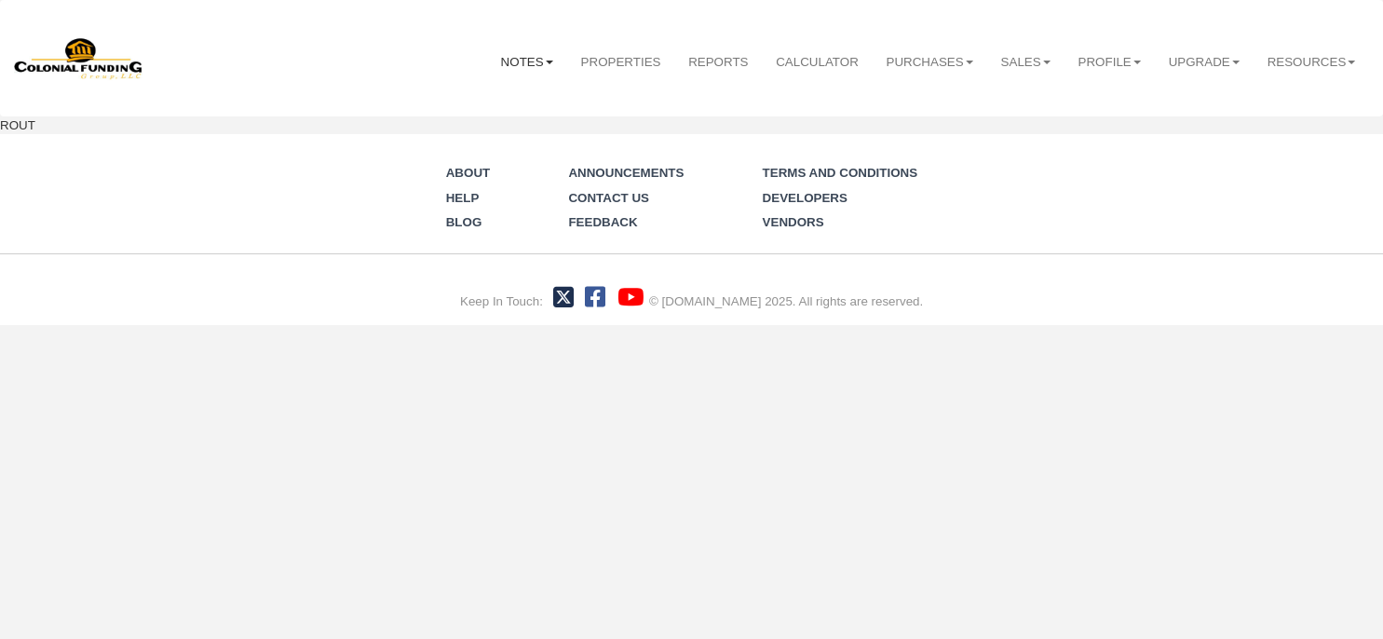
click at [490, 58] on link "Notes" at bounding box center [527, 62] width 80 height 47
click at [460, 97] on link "Dashboard" at bounding box center [486, 103] width 160 height 24
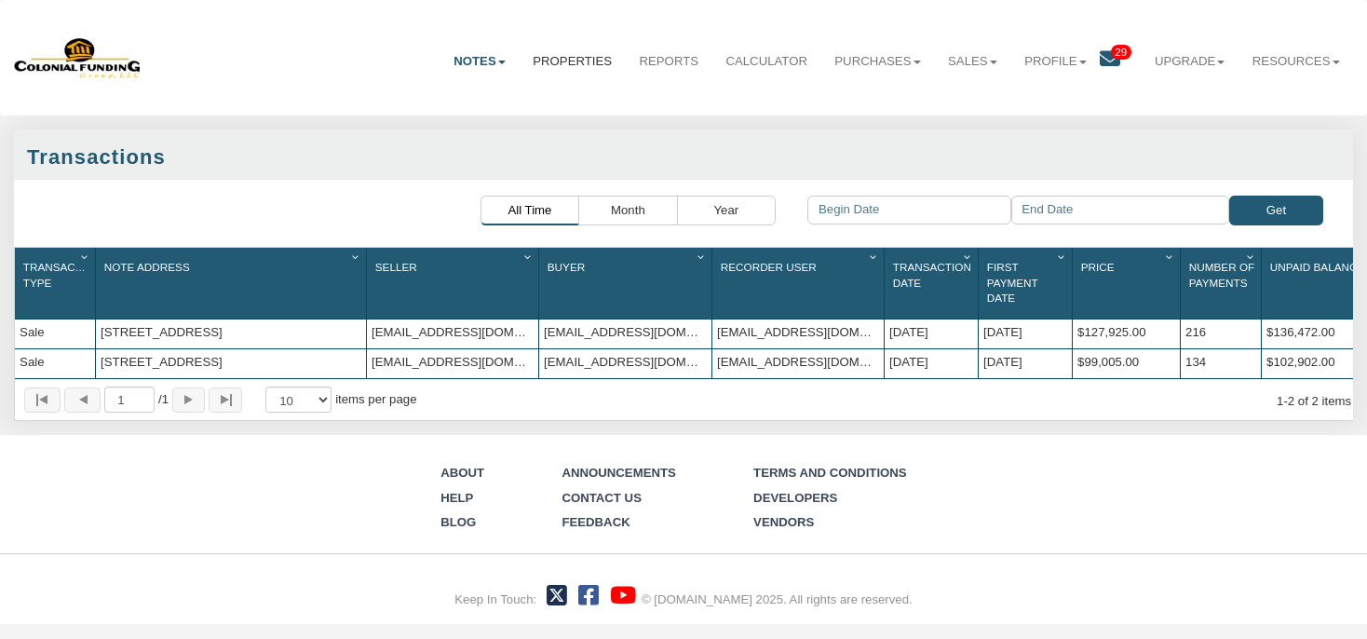
click at [553, 60] on link "Properties" at bounding box center [573, 62] width 106 height 46
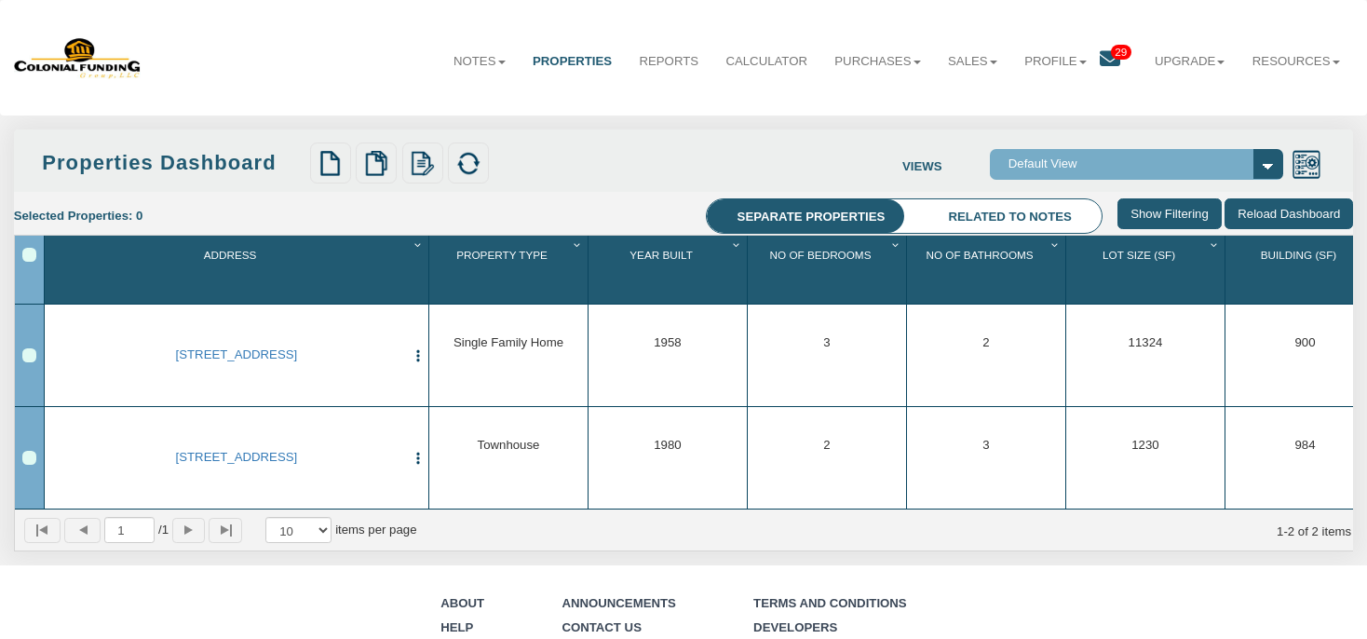
click at [1111, 52] on span "29" at bounding box center [1121, 52] width 20 height 15
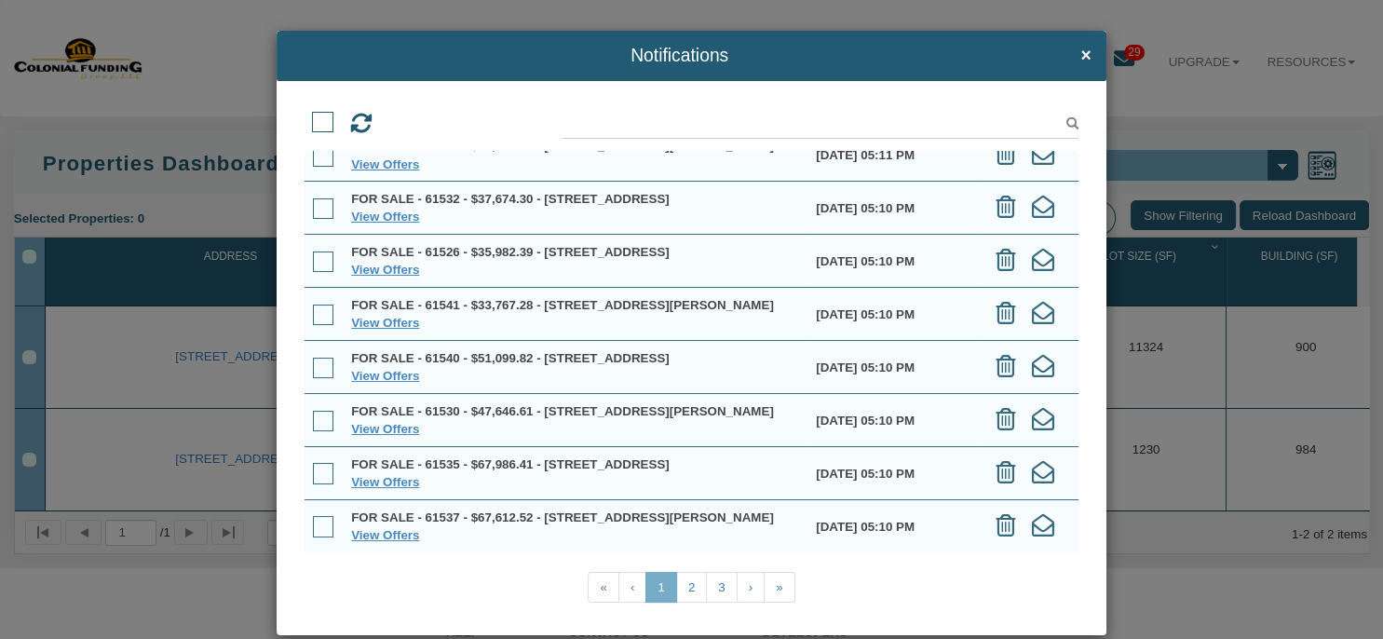
scroll to position [26, 0]
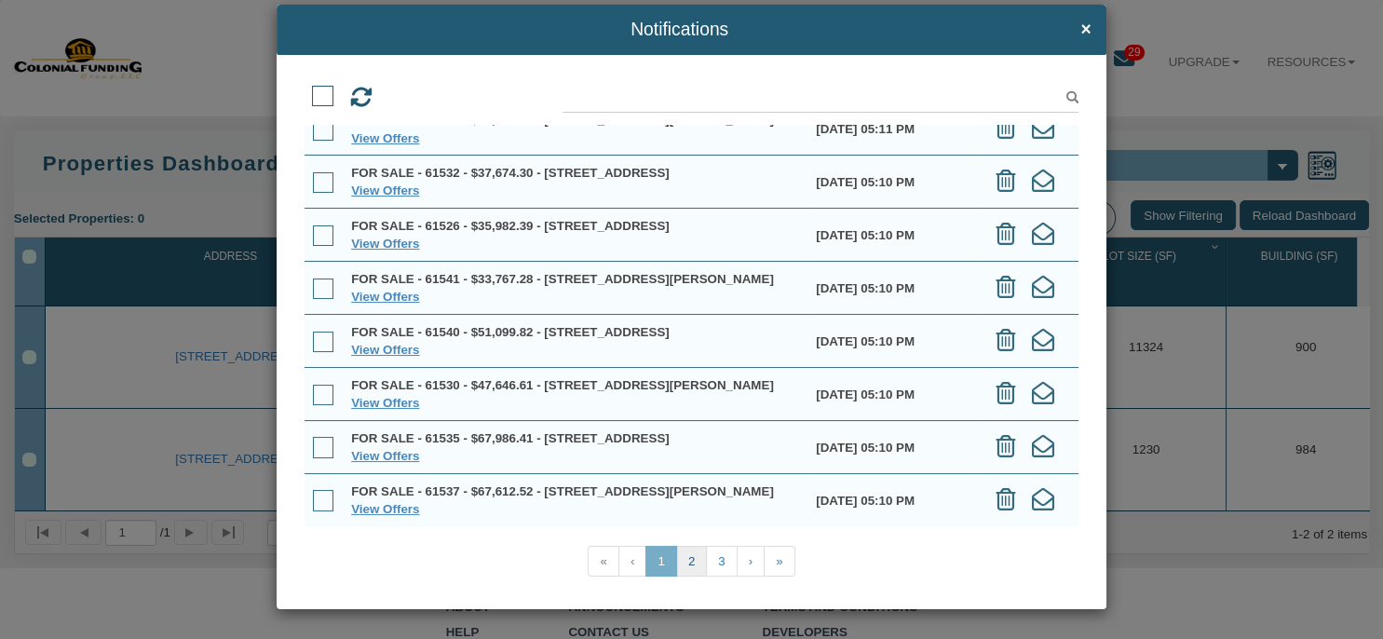
click at [676, 561] on link "2" at bounding box center [691, 561] width 31 height 31
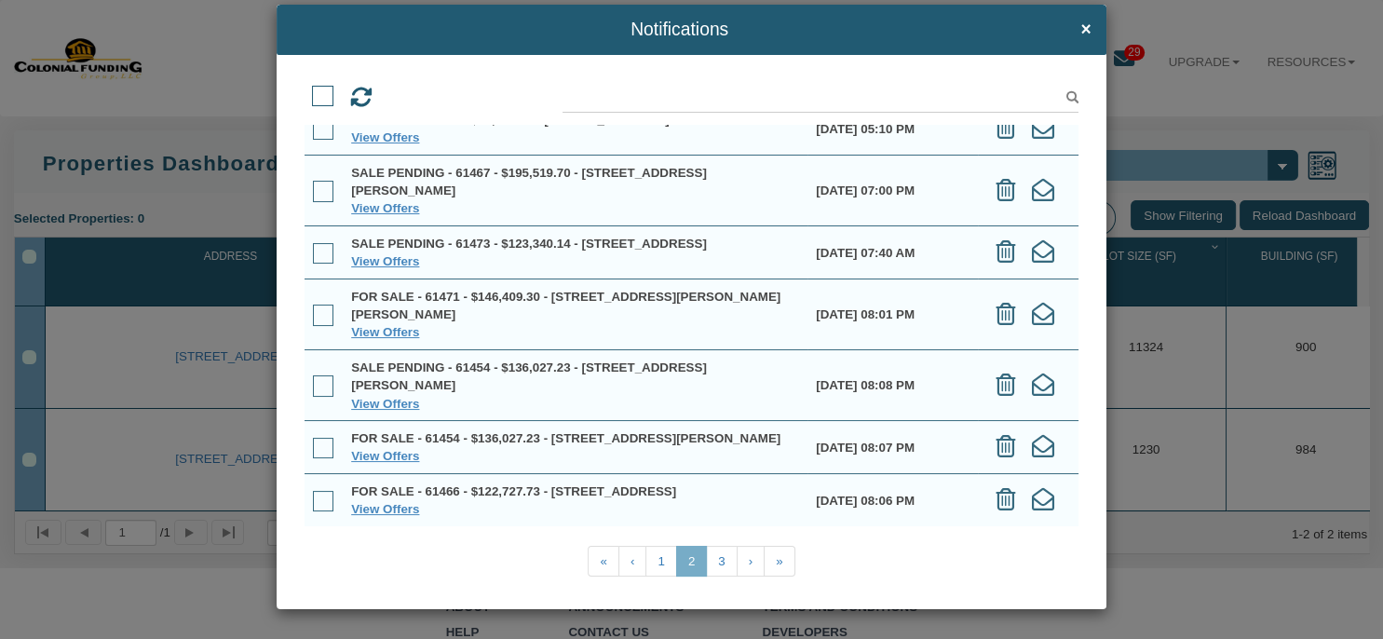
click at [322, 243] on span at bounding box center [323, 253] width 21 height 21
click at [313, 247] on input "checkbox" at bounding box center [313, 247] width 0 height 0
click at [322, 305] on span at bounding box center [323, 315] width 21 height 21
click at [313, 308] on input "checkbox" at bounding box center [313, 308] width 0 height 0
click at [316, 375] on span at bounding box center [323, 385] width 21 height 21
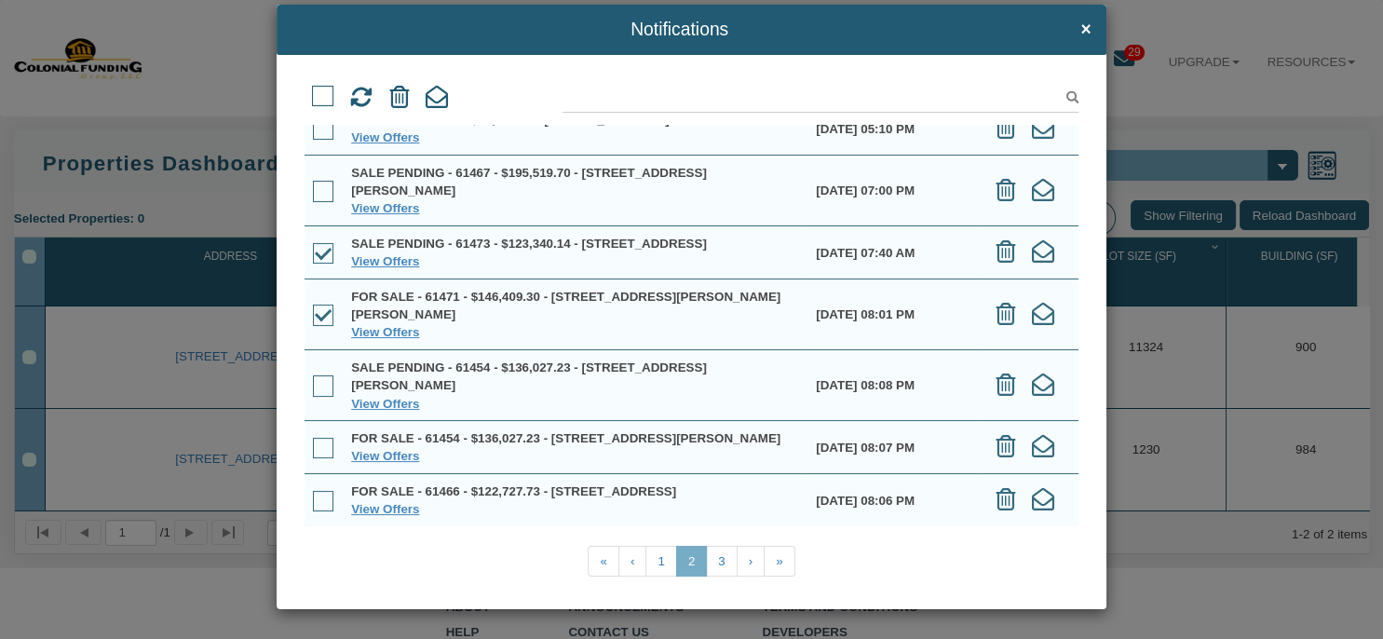
click at [313, 379] on input "checkbox" at bounding box center [313, 379] width 0 height 0
click at [322, 438] on span at bounding box center [323, 448] width 21 height 21
click at [313, 442] on input "checkbox" at bounding box center [313, 442] width 0 height 0
click at [398, 103] on icon at bounding box center [399, 98] width 20 height 22
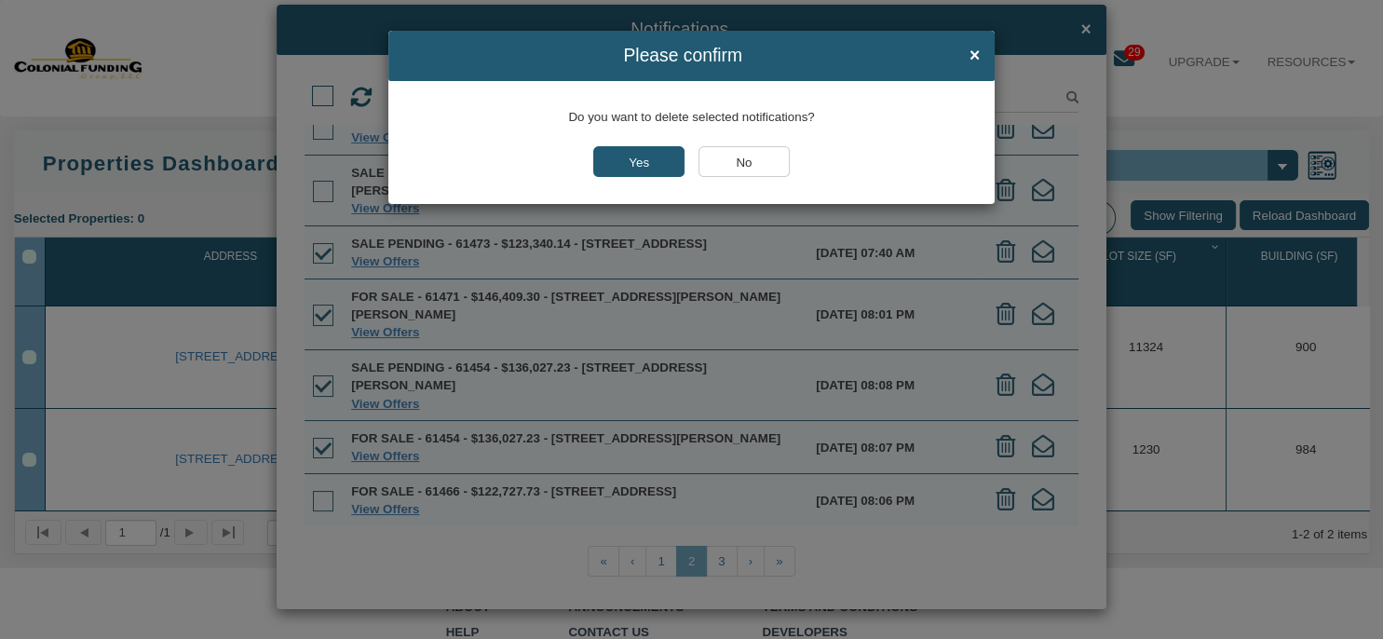
click at [616, 170] on input "Yes" at bounding box center [638, 161] width 91 height 31
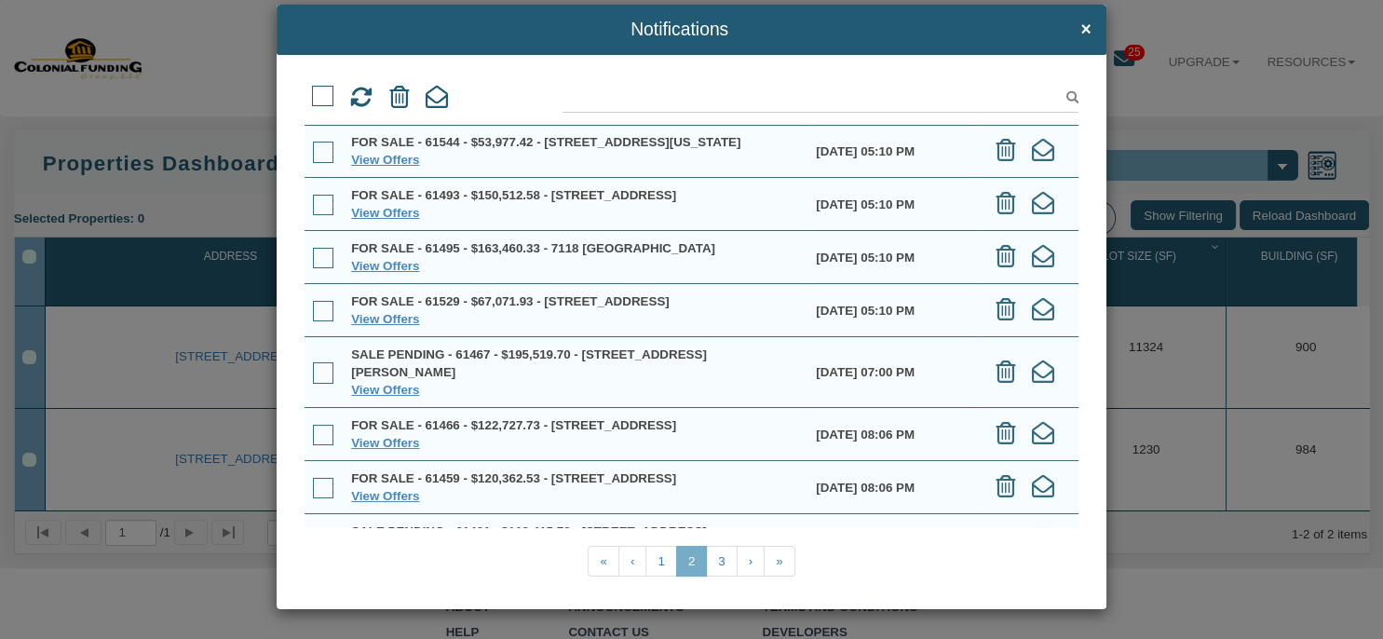
scroll to position [0, 0]
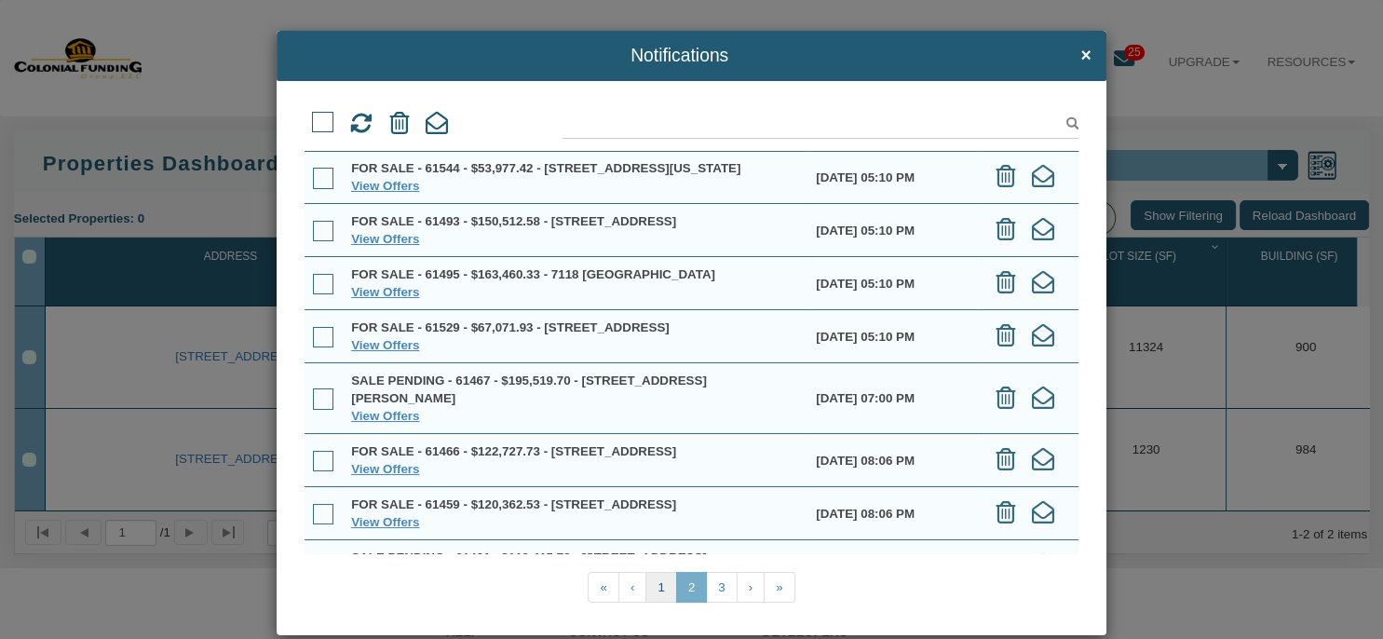
click at [656, 587] on link "1" at bounding box center [660, 587] width 31 height 31
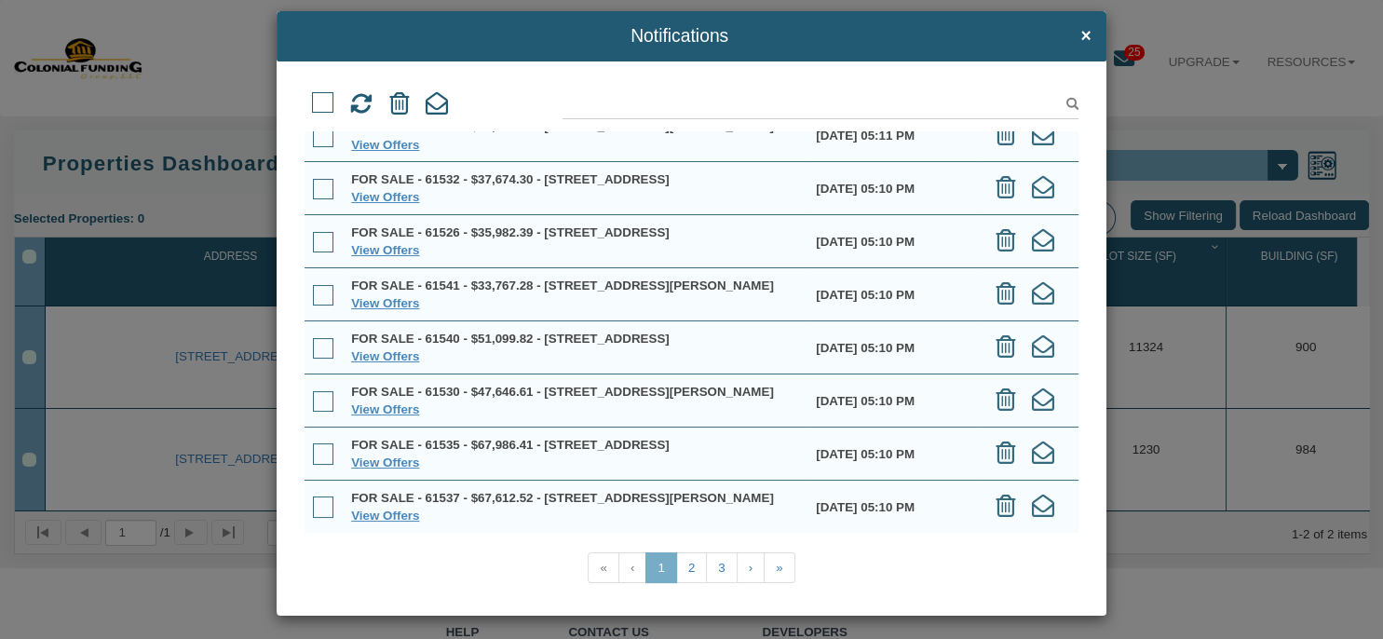
scroll to position [26, 0]
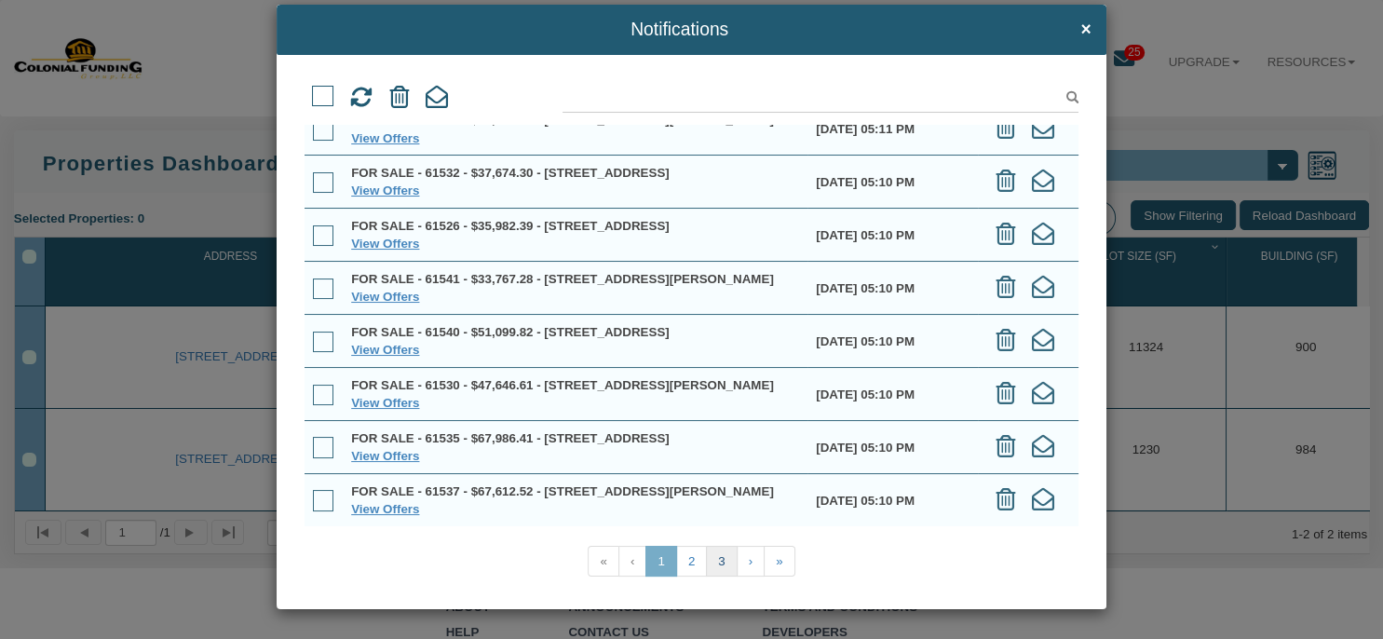
click at [713, 563] on link "3" at bounding box center [721, 561] width 31 height 31
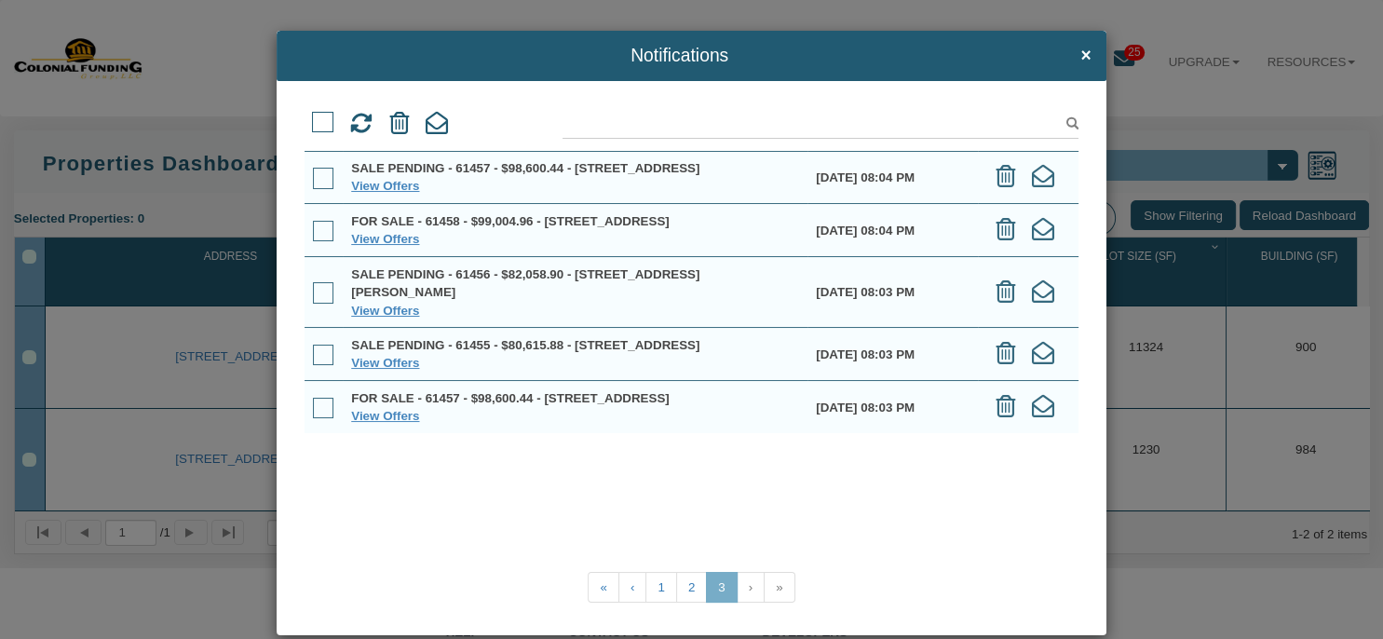
click at [322, 419] on span at bounding box center [323, 408] width 21 height 21
click at [313, 401] on input "checkbox" at bounding box center [313, 401] width 0 height 0
click at [321, 366] on span at bounding box center [323, 355] width 21 height 21
click at [313, 348] on input "checkbox" at bounding box center [313, 348] width 0 height 0
click at [319, 304] on span at bounding box center [323, 292] width 21 height 21
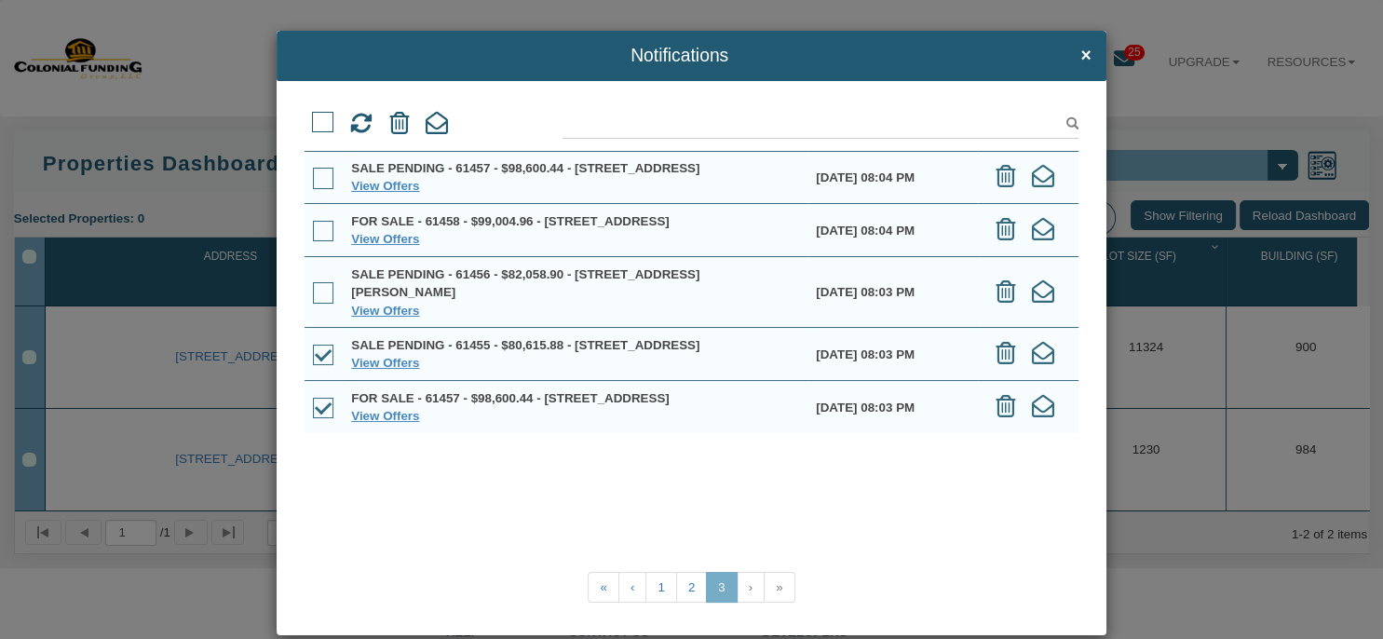
click at [313, 286] on input "checkbox" at bounding box center [313, 286] width 0 height 0
click at [319, 189] on span at bounding box center [323, 178] width 21 height 21
click at [313, 171] on input "checkbox" at bounding box center [313, 171] width 0 height 0
click at [396, 121] on icon at bounding box center [399, 124] width 20 height 22
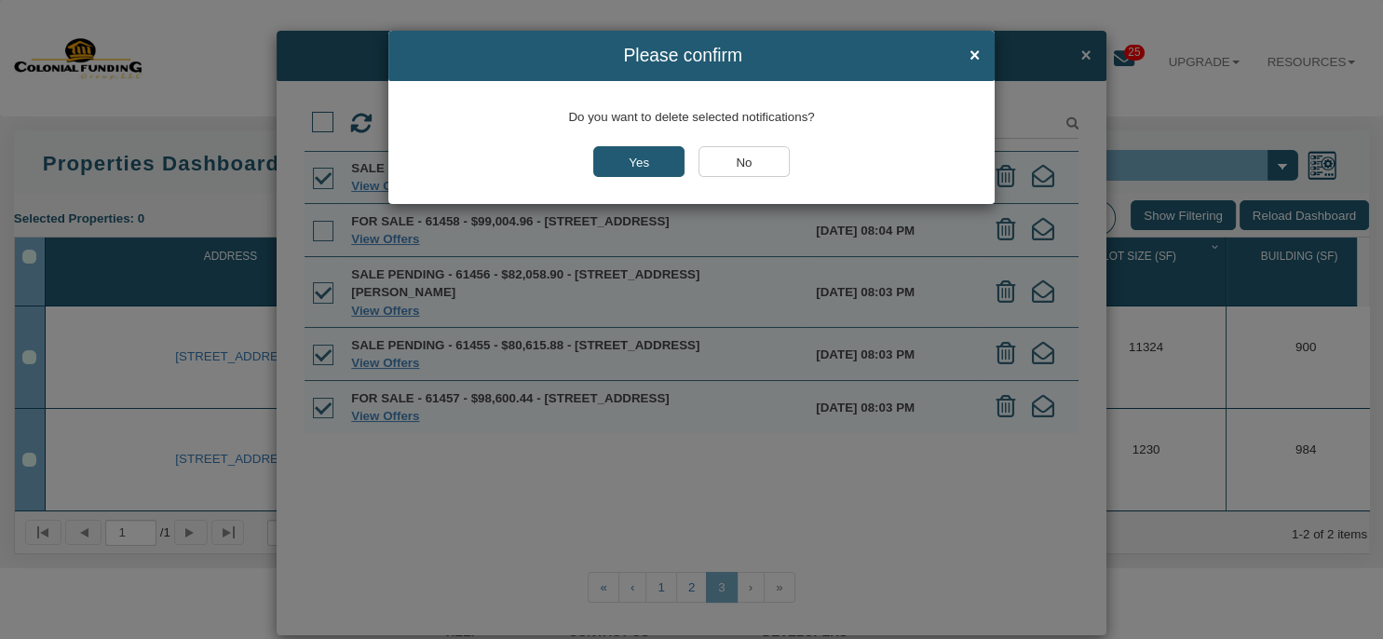
click at [646, 159] on input "Yes" at bounding box center [638, 161] width 91 height 31
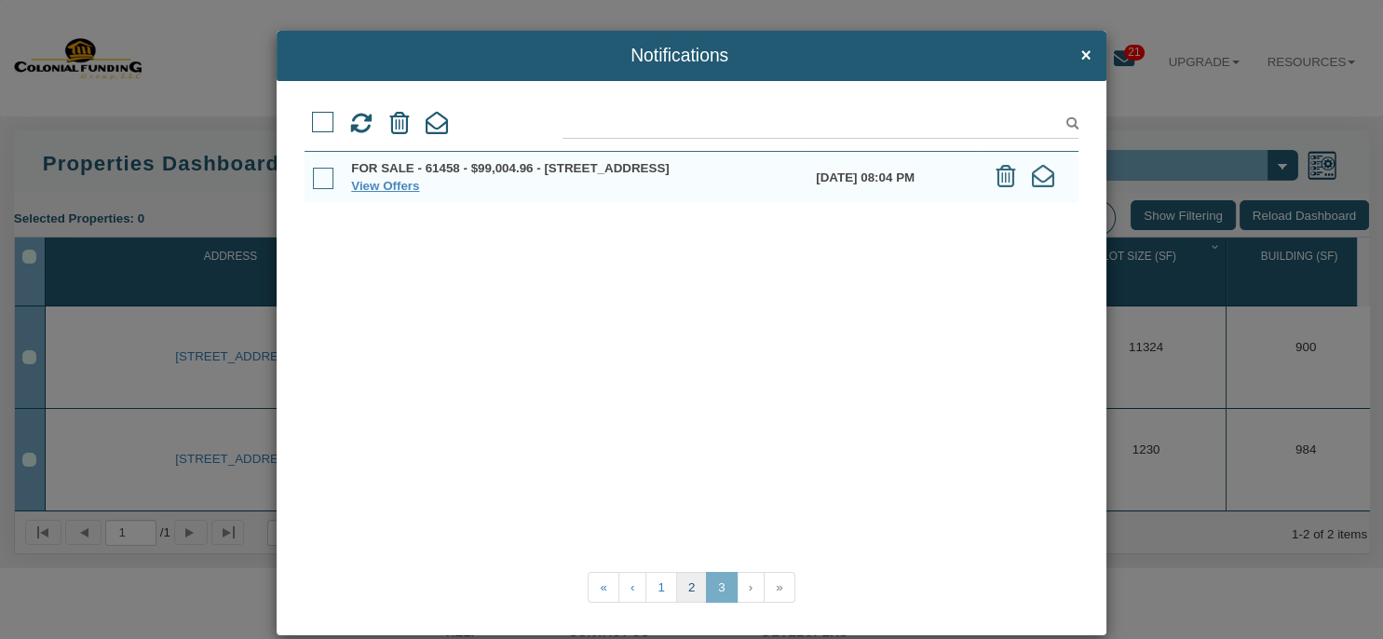
click at [690, 587] on link "2" at bounding box center [691, 587] width 31 height 31
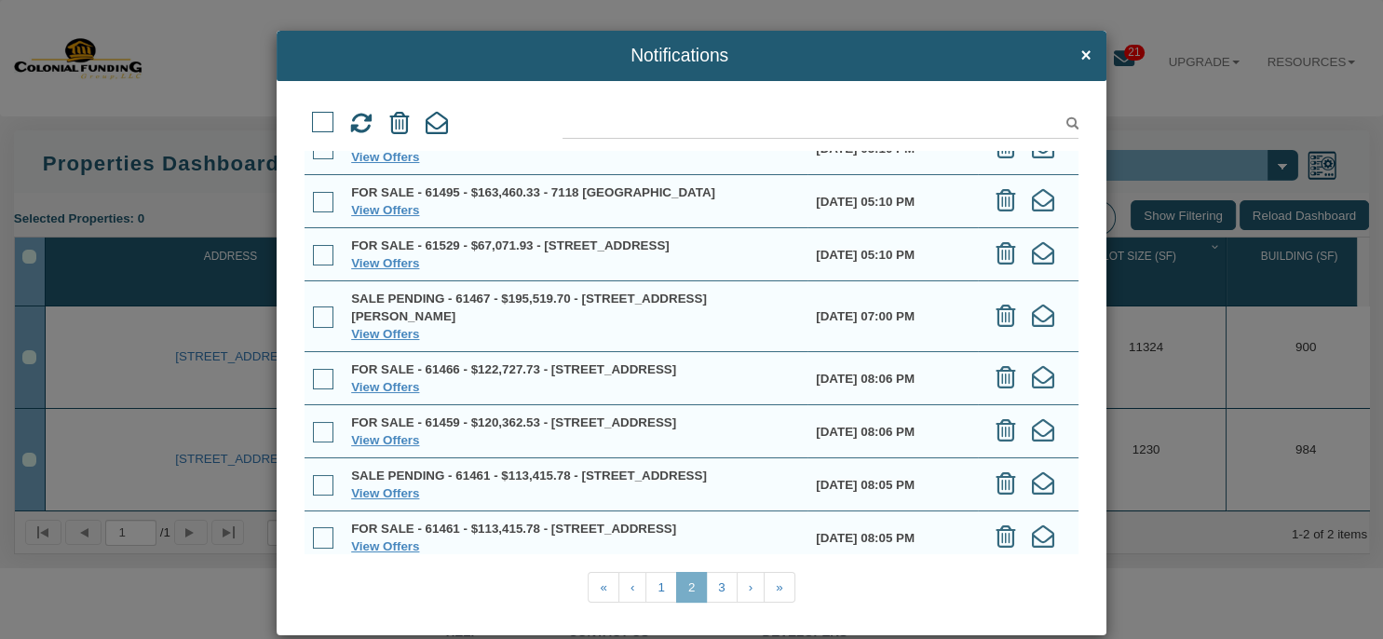
scroll to position [250, 0]
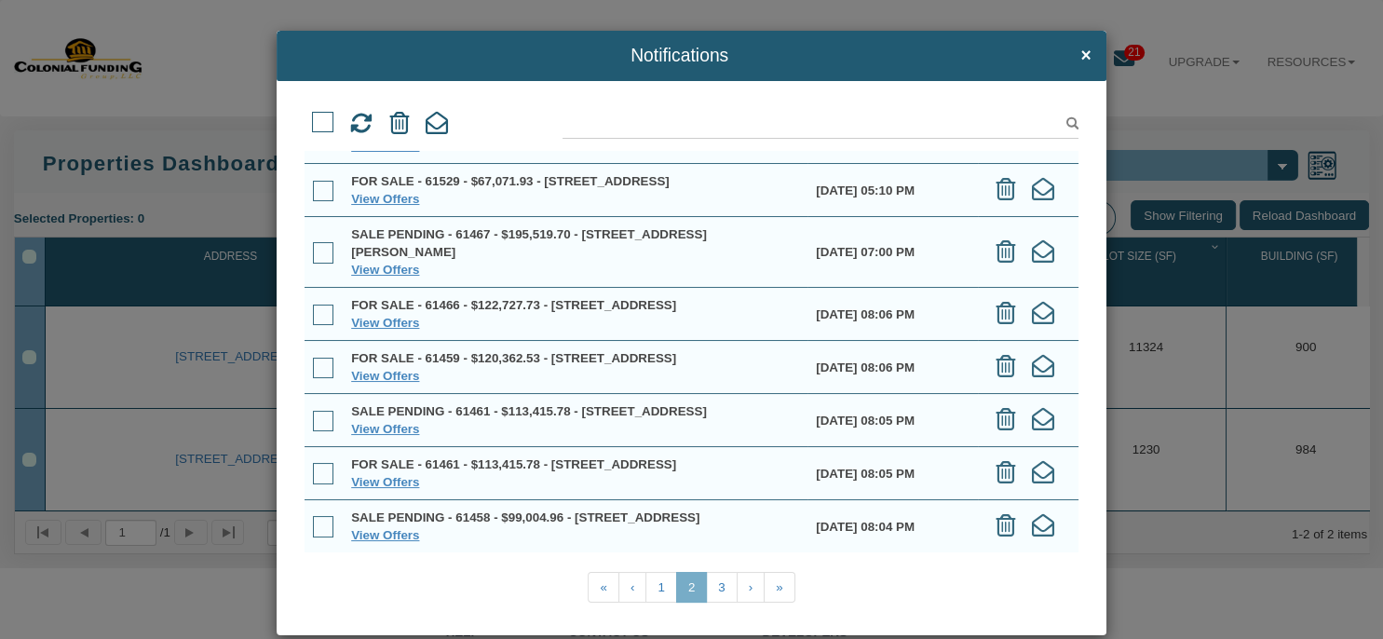
click at [322, 463] on span at bounding box center [323, 473] width 21 height 21
click at [313, 467] on input "checkbox" at bounding box center [313, 467] width 0 height 0
click at [329, 411] on span at bounding box center [323, 421] width 21 height 21
click at [313, 414] on input "checkbox" at bounding box center [313, 414] width 0 height 0
click at [323, 358] on span at bounding box center [323, 368] width 21 height 21
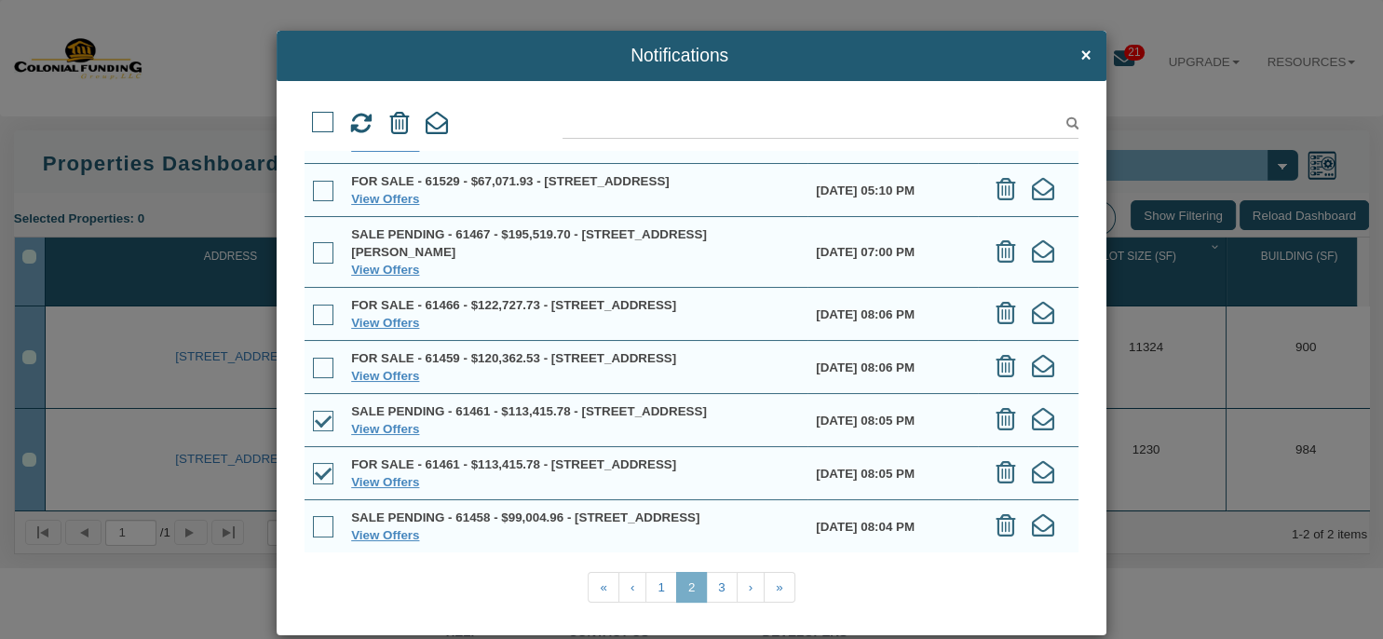
click at [313, 361] on input "checkbox" at bounding box center [313, 361] width 0 height 0
click at [322, 305] on span at bounding box center [323, 315] width 21 height 21
click at [313, 308] on input "checkbox" at bounding box center [313, 308] width 0 height 0
click at [400, 122] on icon at bounding box center [399, 124] width 20 height 22
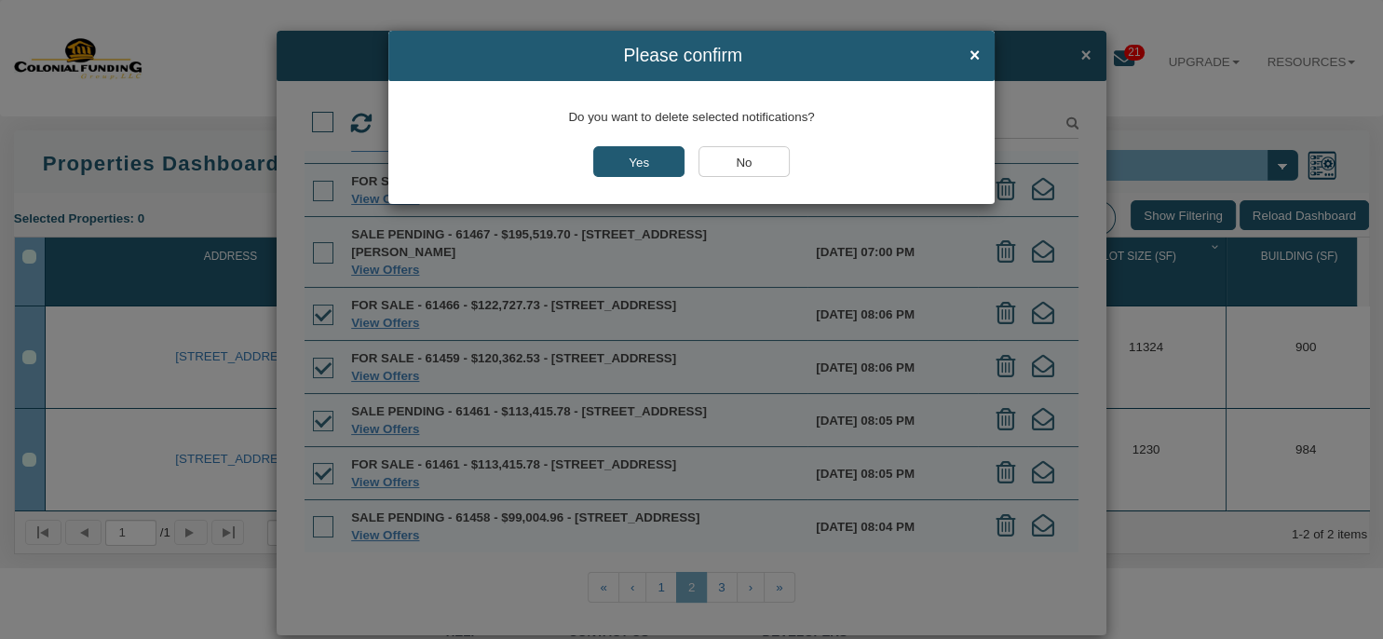
click at [646, 170] on input "Yes" at bounding box center [638, 161] width 91 height 31
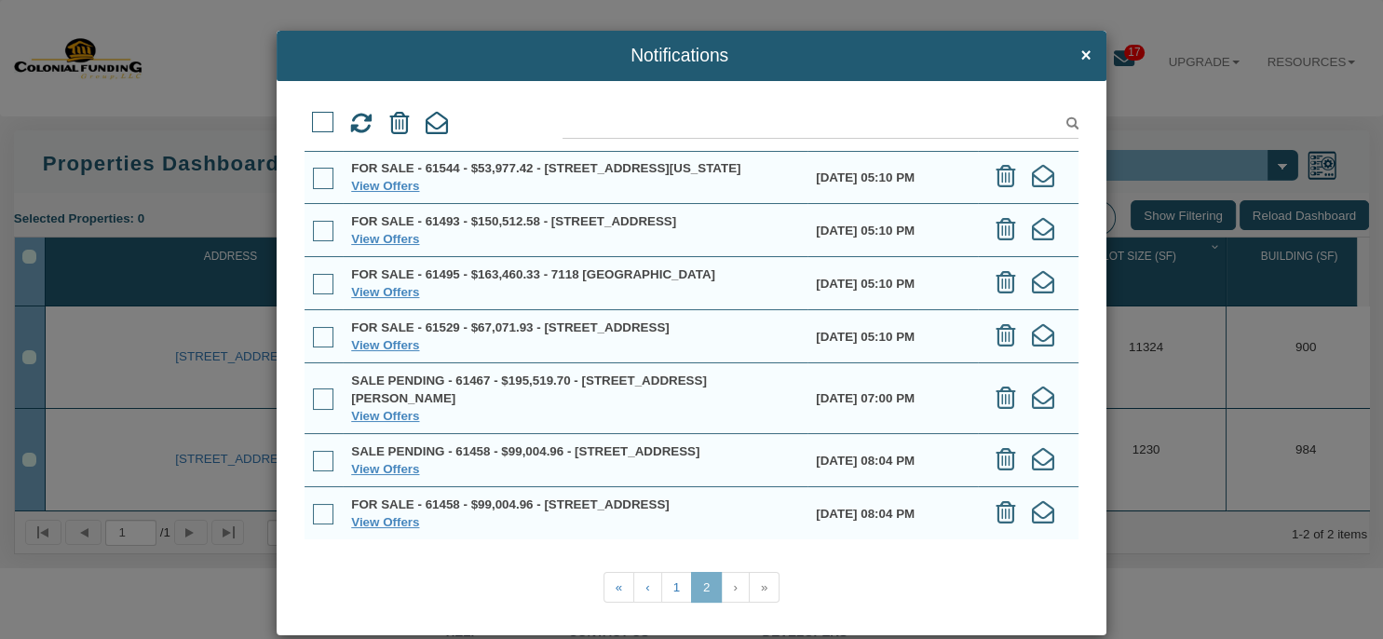
scroll to position [0, 0]
click at [667, 587] on link "1" at bounding box center [676, 587] width 31 height 31
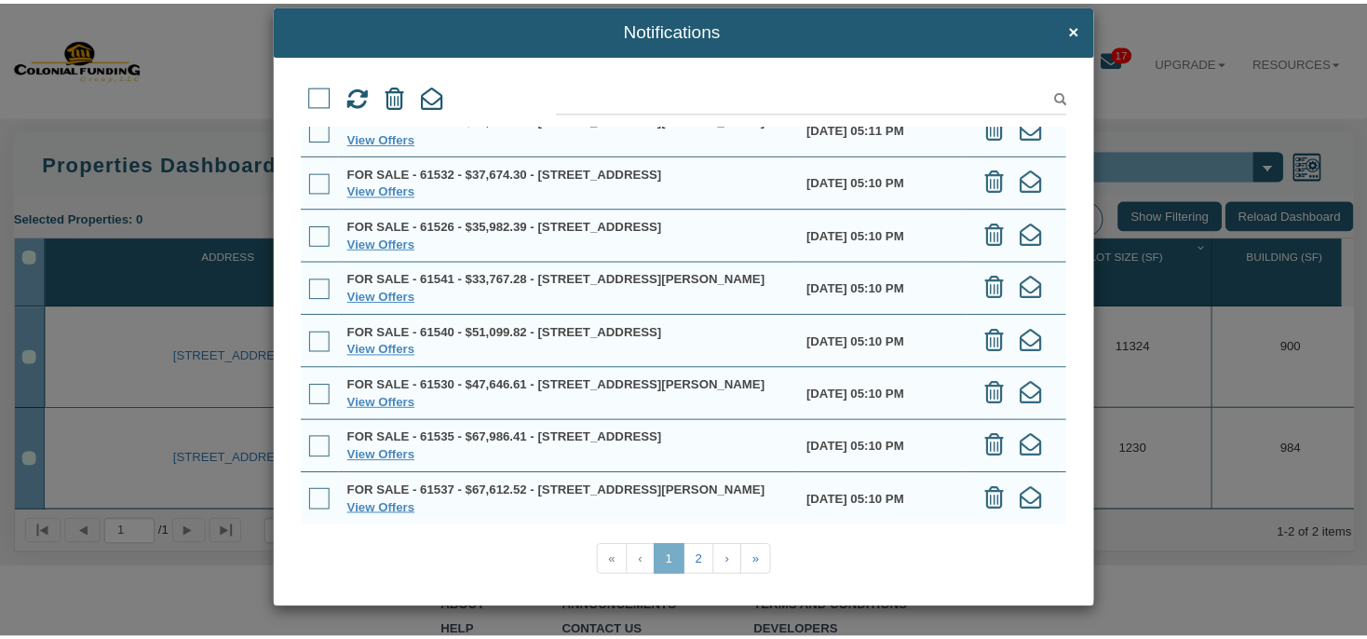
scroll to position [201, 0]
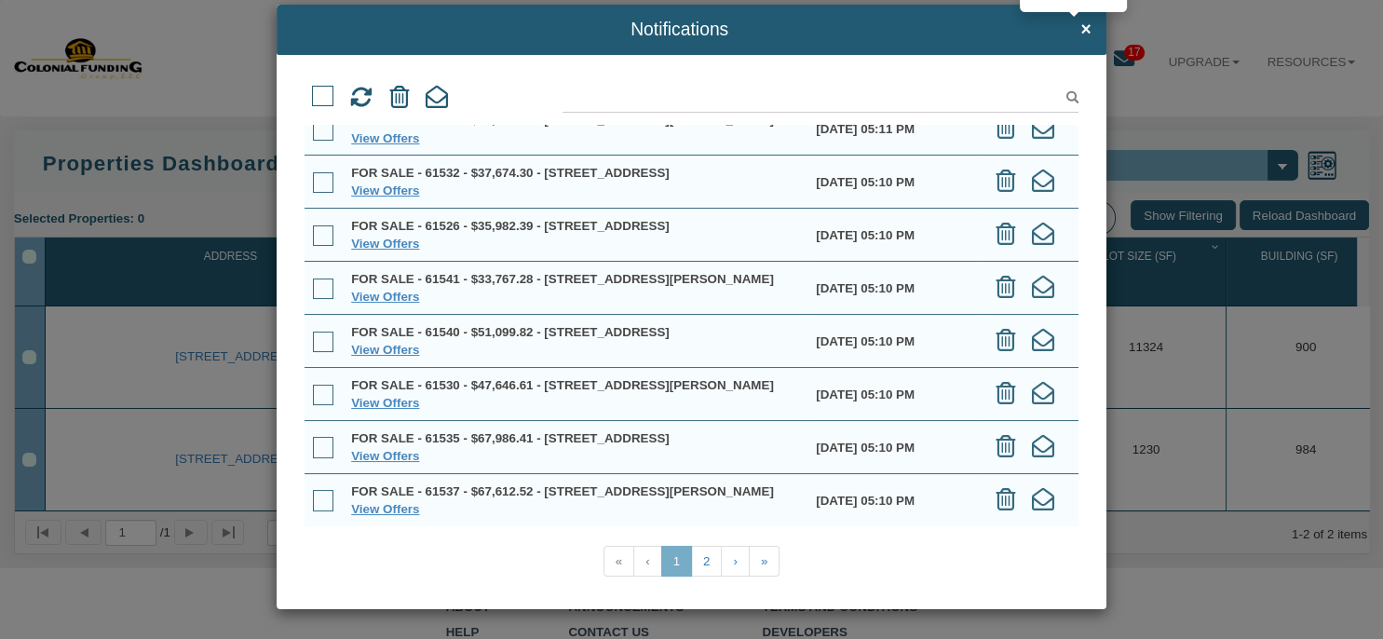
click at [1080, 25] on span "×" at bounding box center [1085, 30] width 10 height 20
